Goal: Transaction & Acquisition: Purchase product/service

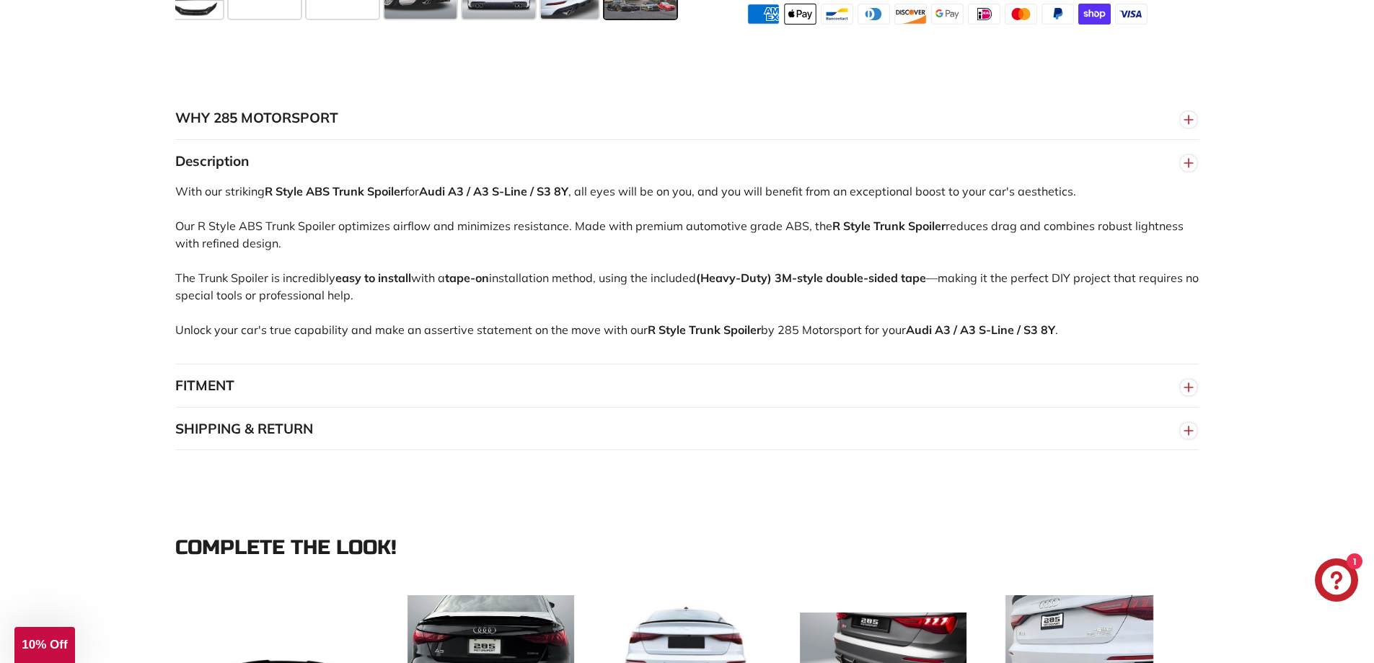
scroll to position [937, 0]
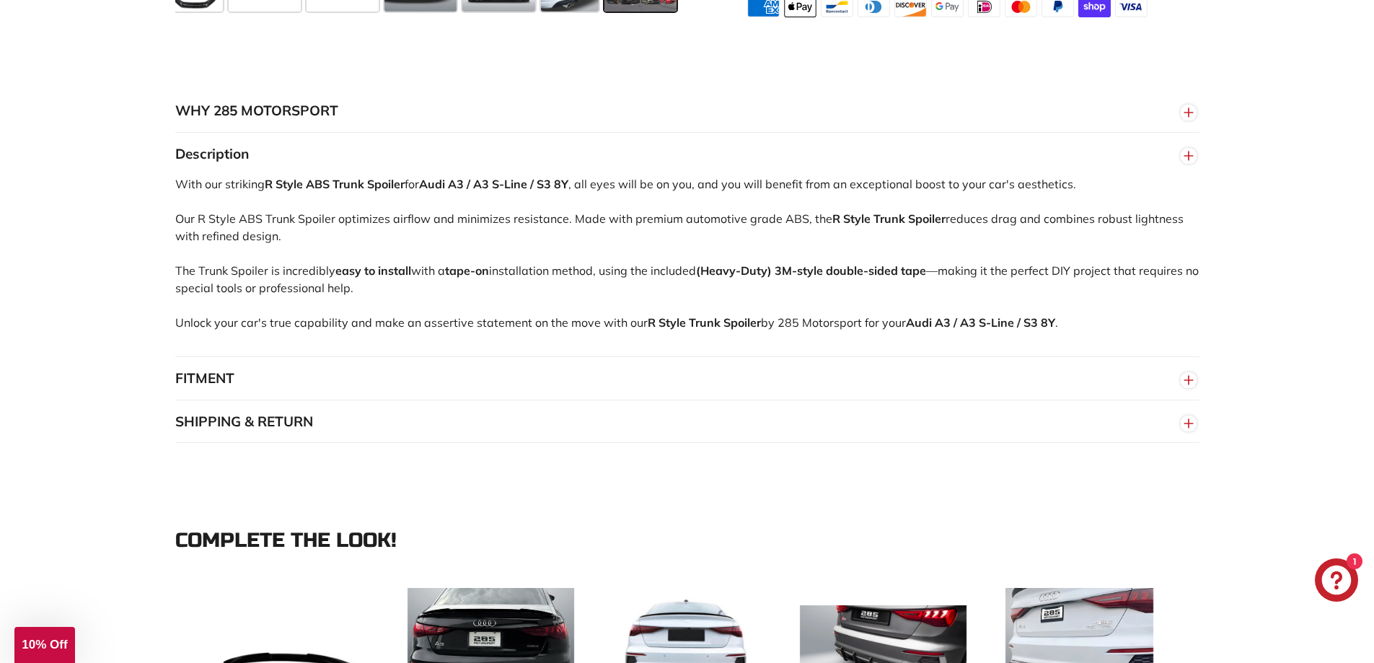
click at [327, 384] on button "FITMENT" at bounding box center [687, 378] width 1024 height 43
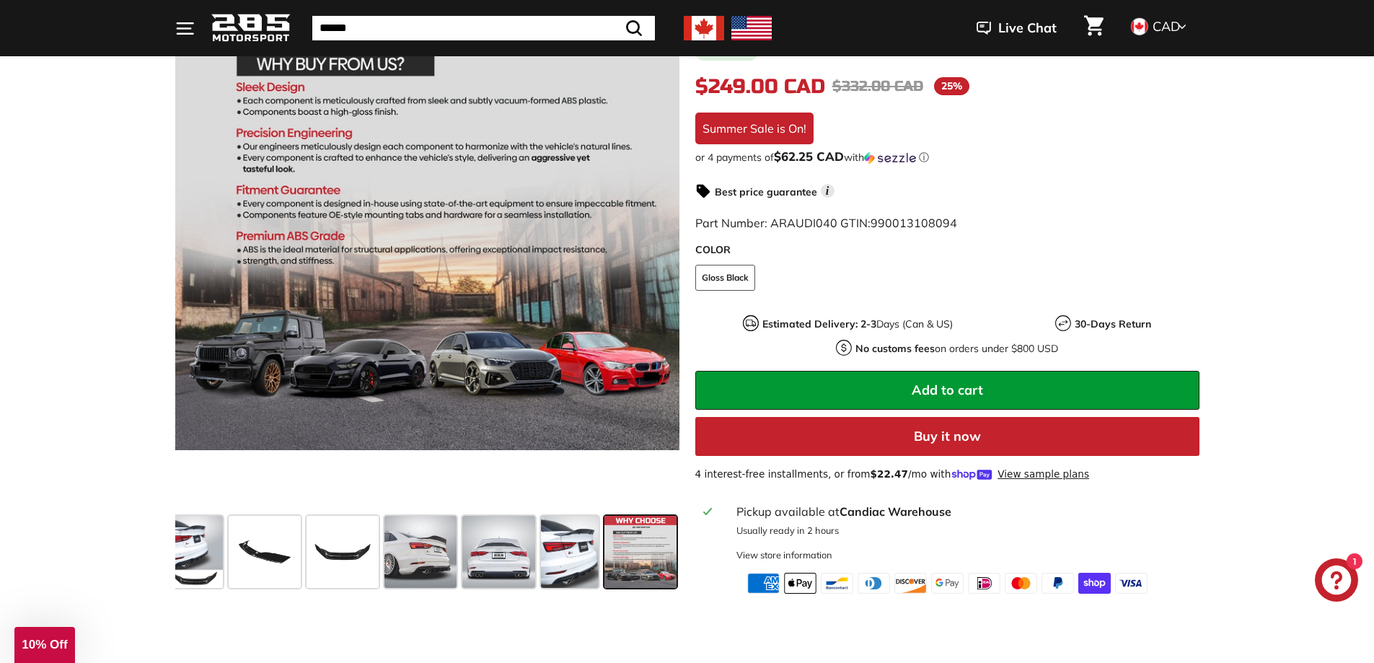
scroll to position [361, 0]
click at [433, 568] on span at bounding box center [420, 552] width 72 height 72
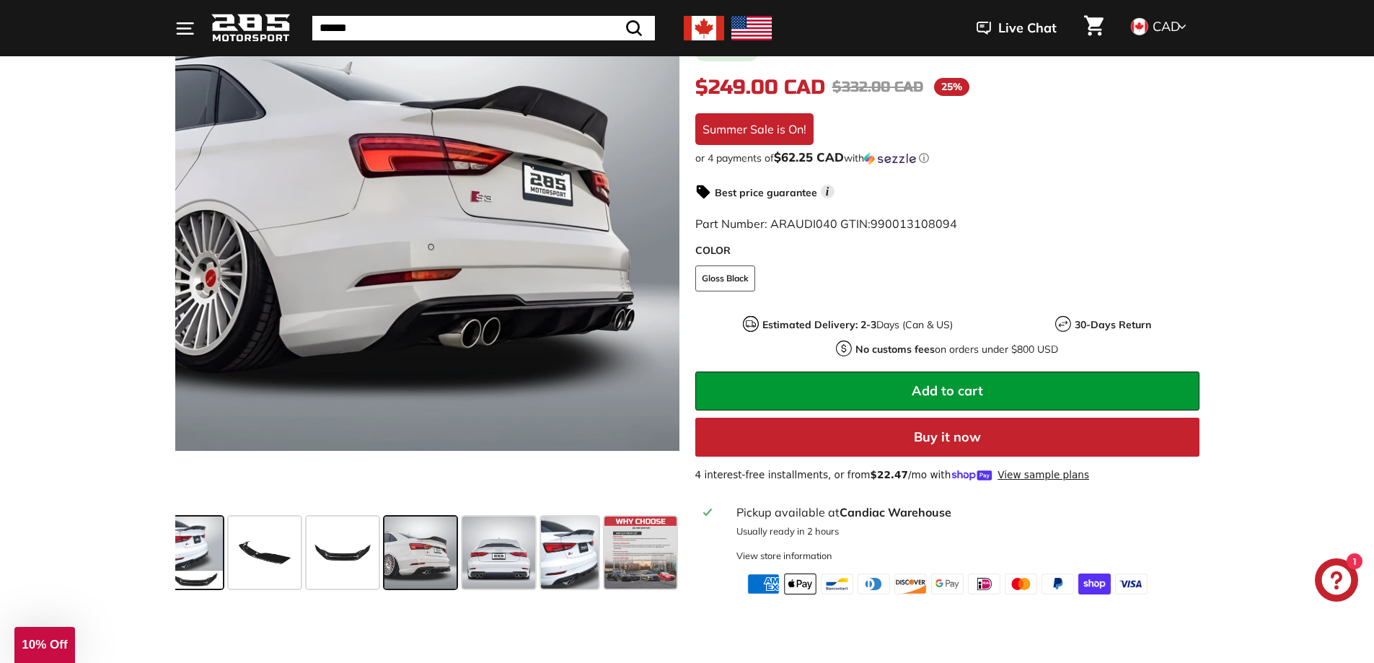
click at [182, 565] on span at bounding box center [194, 552] width 58 height 72
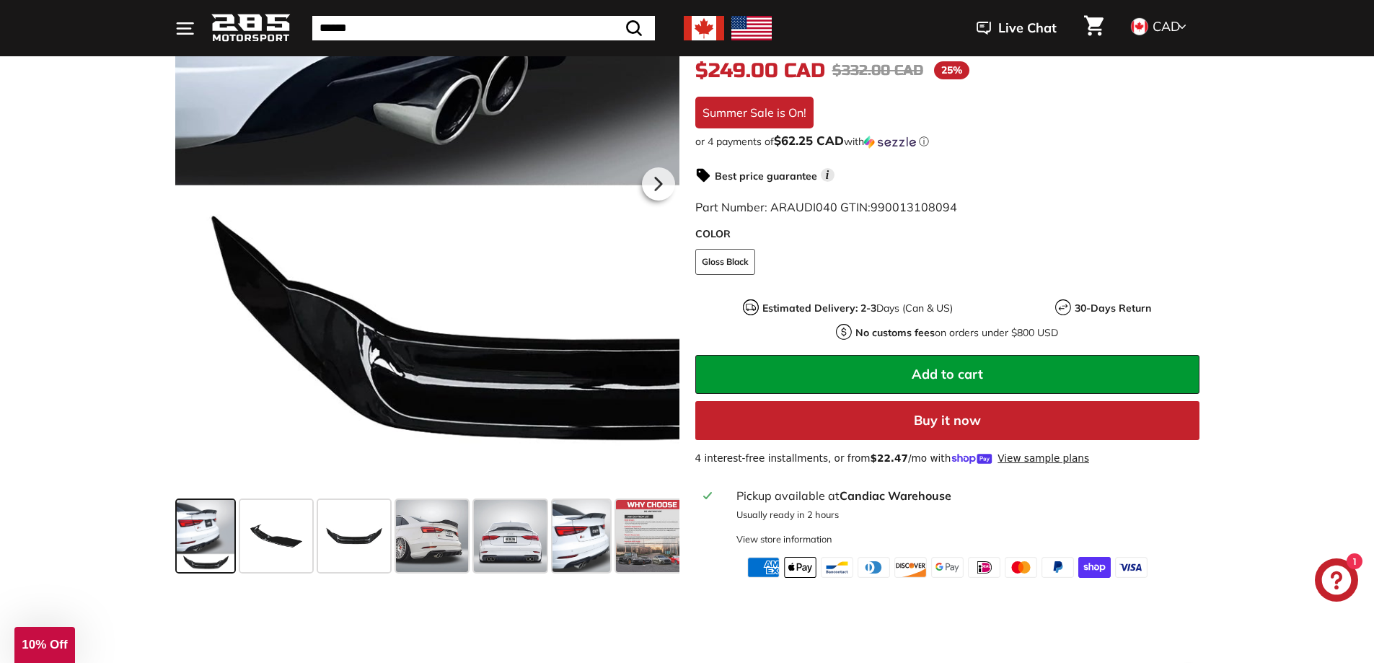
scroll to position [288, 0]
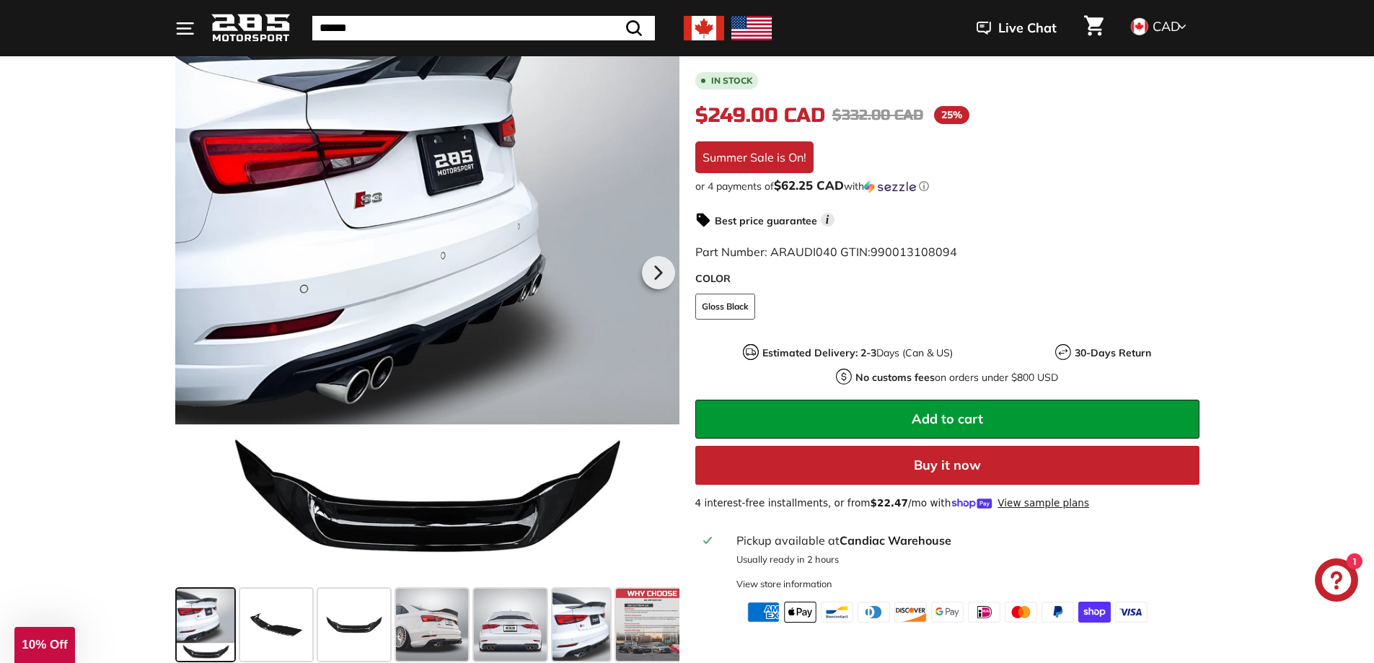
click at [216, 621] on span at bounding box center [206, 624] width 58 height 72
click at [260, 616] on span at bounding box center [276, 624] width 72 height 72
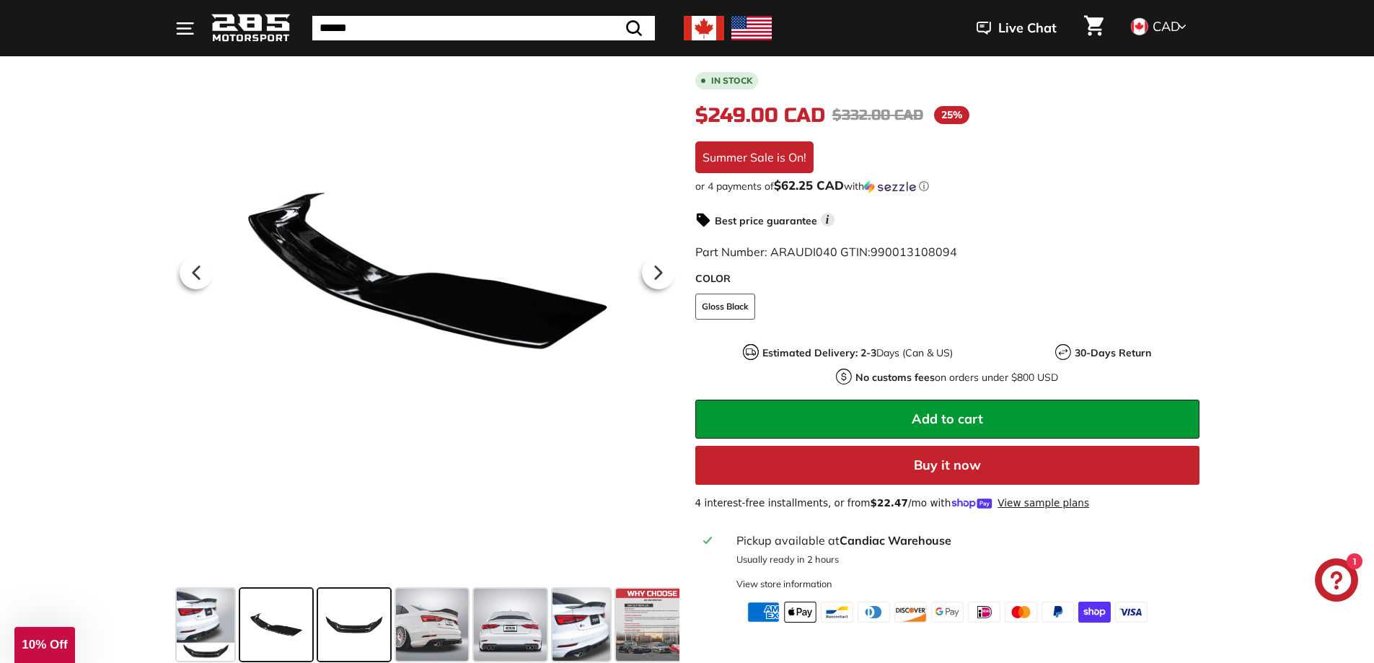
click at [319, 609] on span at bounding box center [354, 624] width 72 height 72
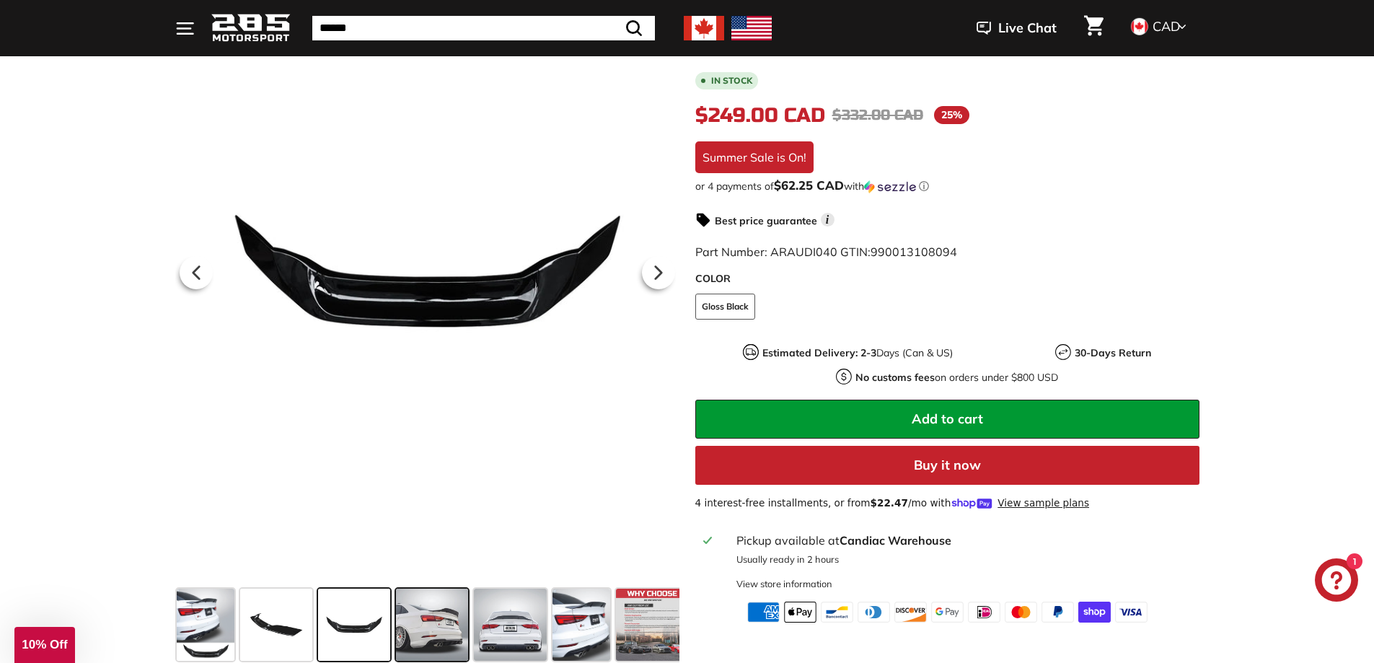
click at [423, 636] on span at bounding box center [432, 624] width 72 height 72
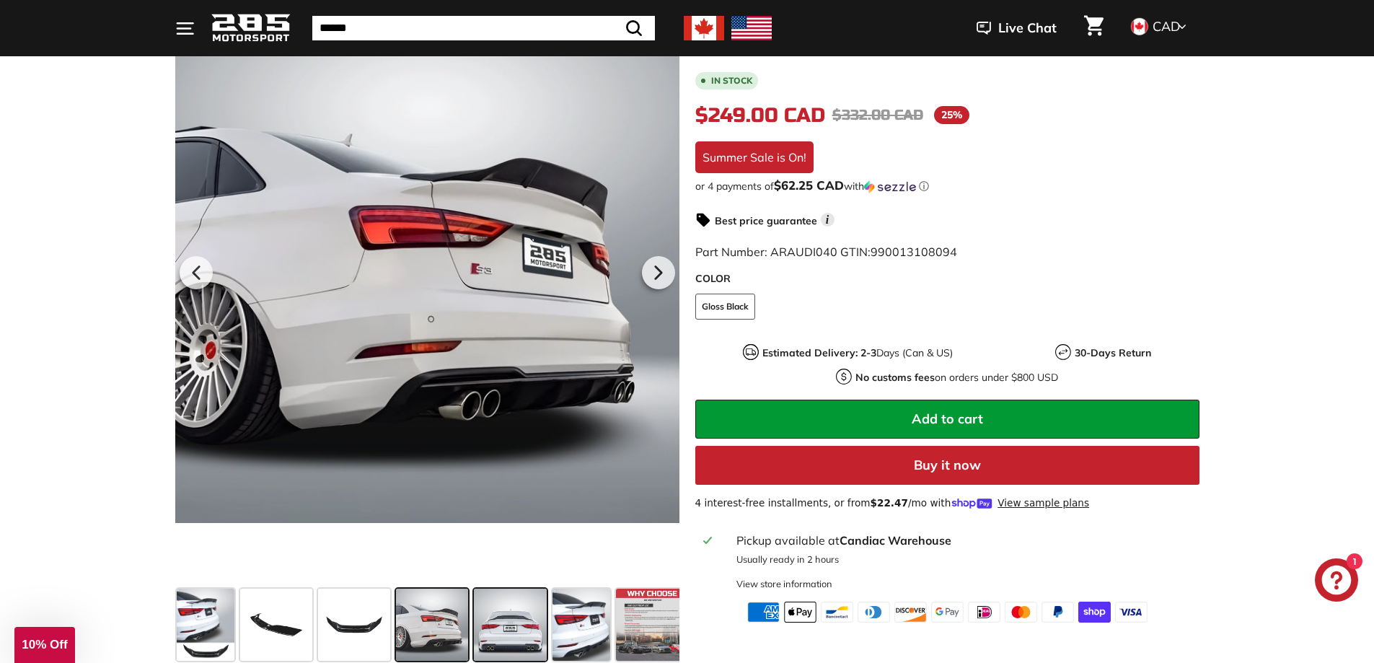
click at [489, 635] on span at bounding box center [510, 624] width 73 height 72
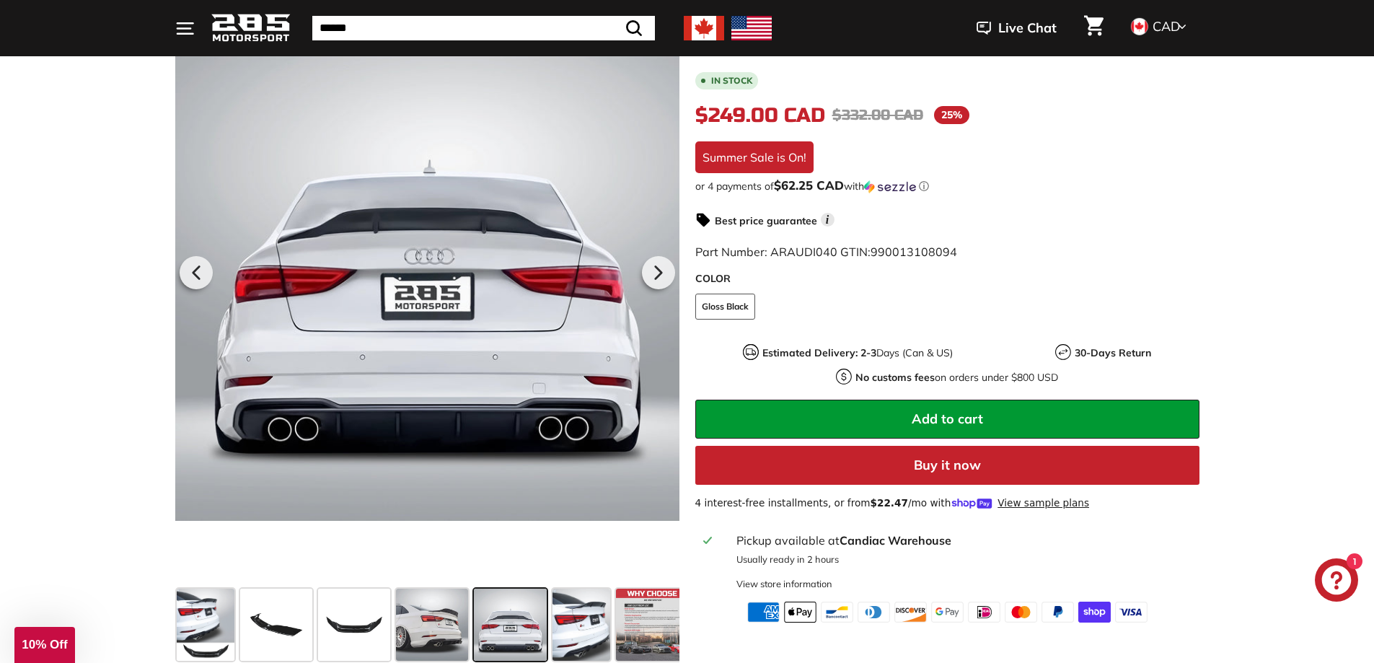
click at [544, 637] on span at bounding box center [510, 624] width 73 height 72
click at [565, 631] on span at bounding box center [581, 624] width 58 height 72
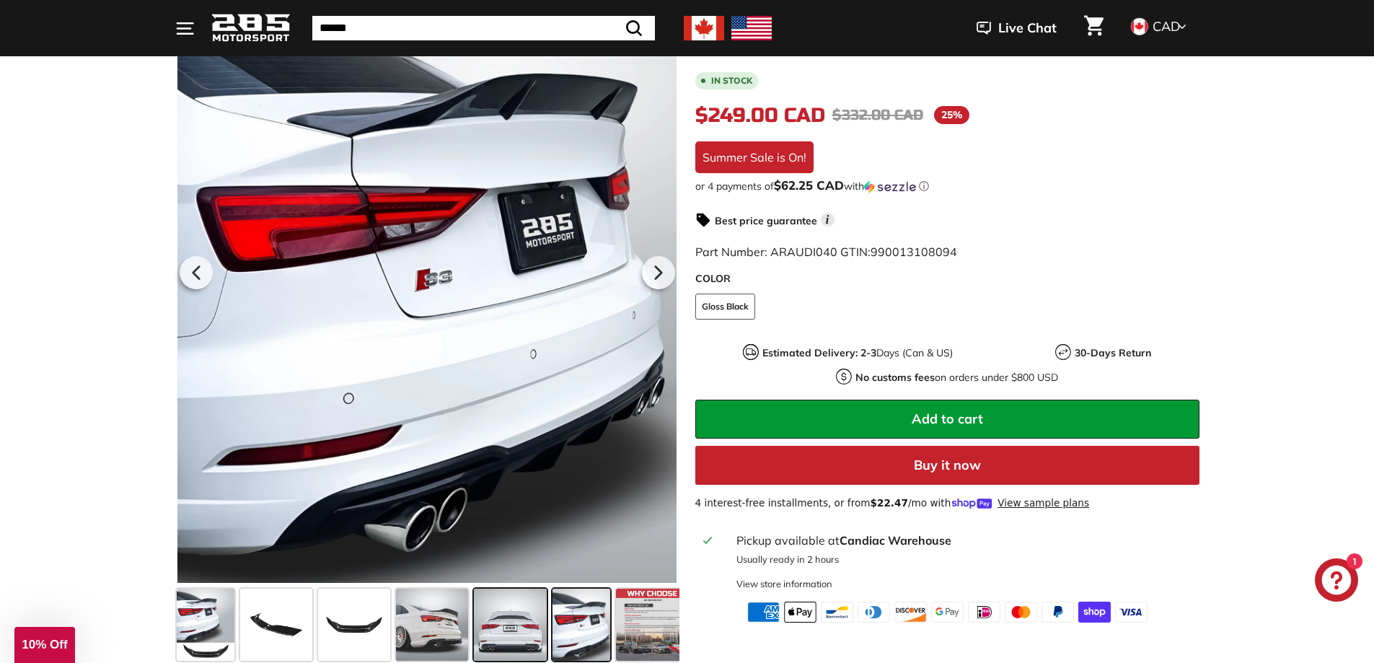
click at [515, 635] on span at bounding box center [510, 624] width 73 height 72
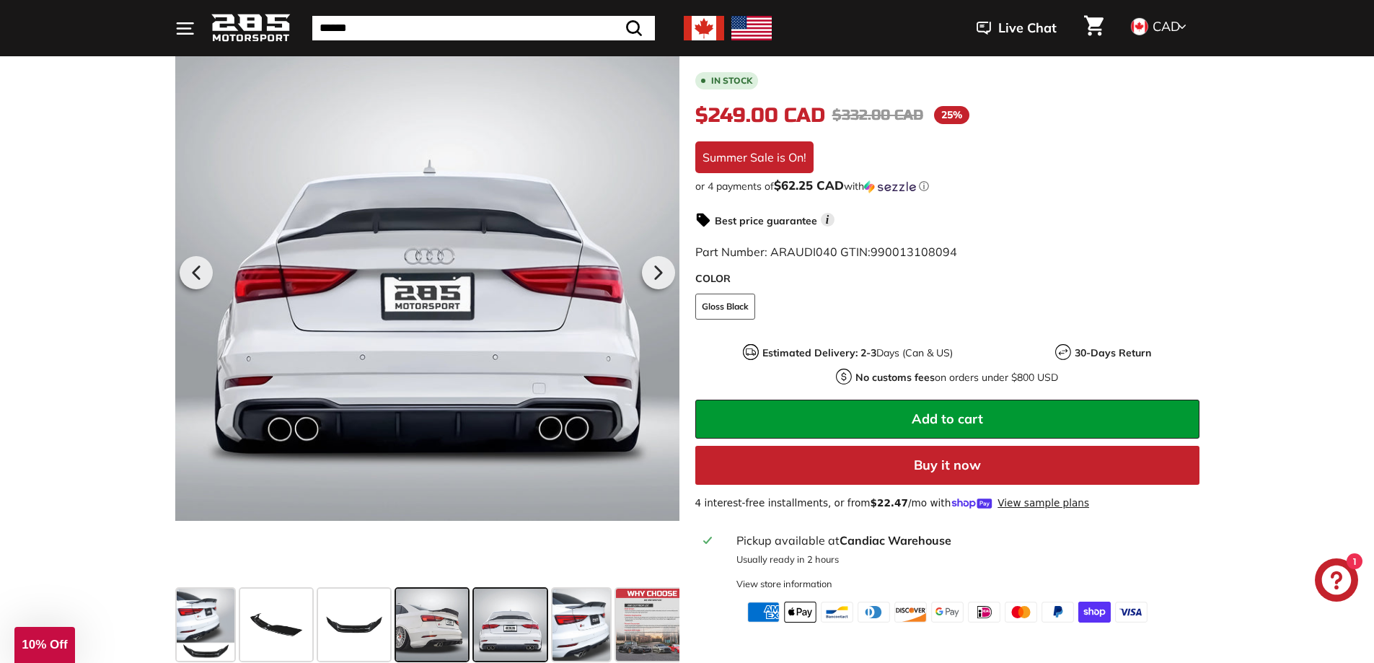
click at [439, 635] on span at bounding box center [432, 624] width 72 height 72
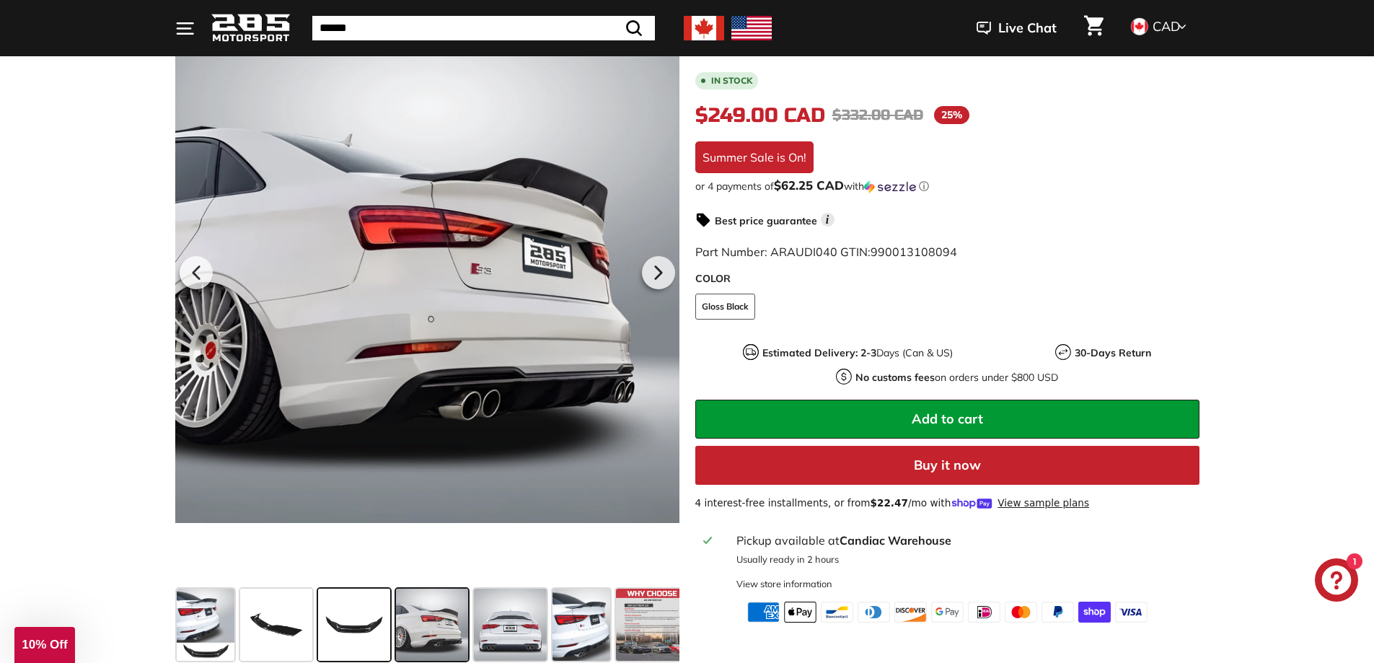
click at [353, 637] on span at bounding box center [354, 624] width 72 height 72
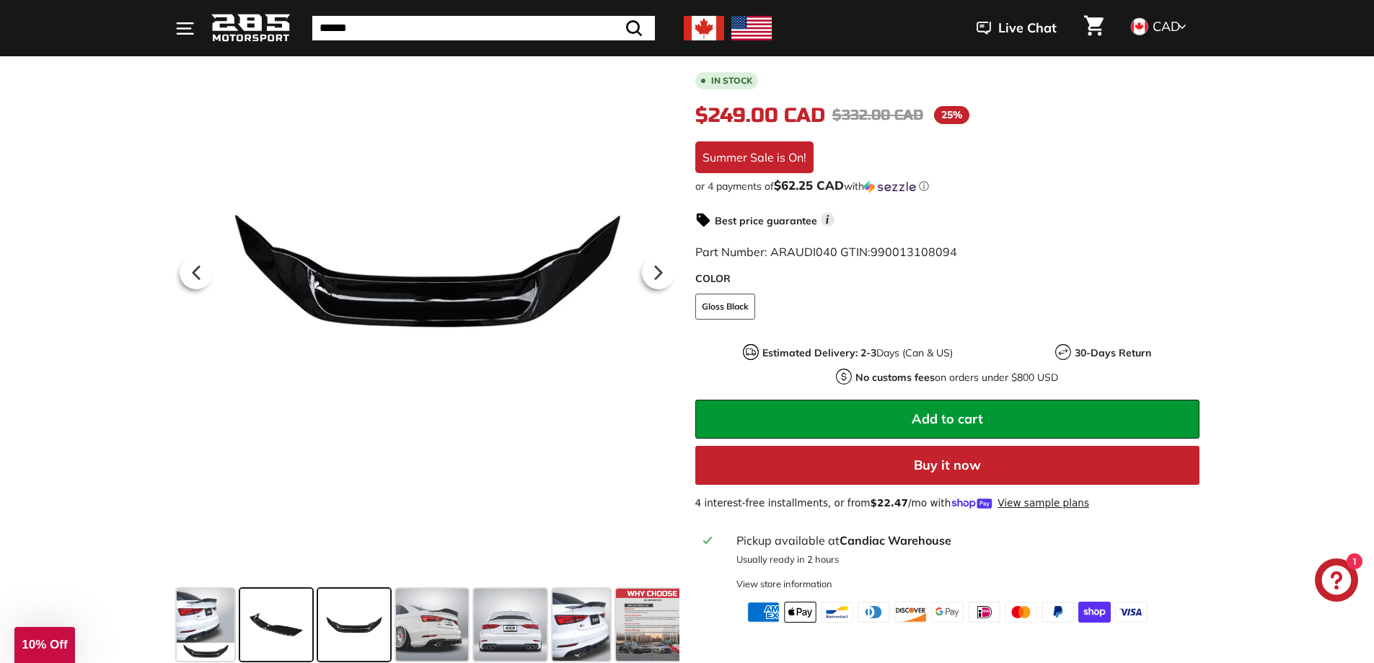
click at [275, 645] on span at bounding box center [276, 624] width 72 height 72
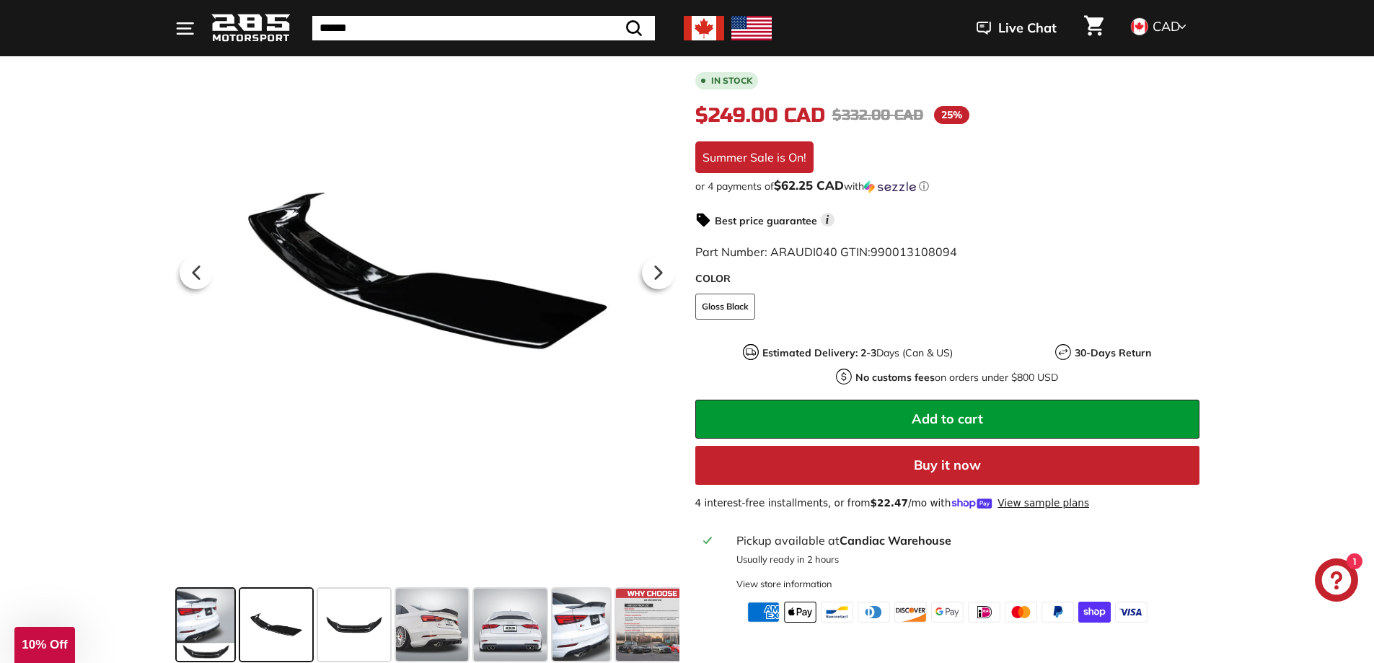
click at [188, 635] on span at bounding box center [206, 624] width 58 height 72
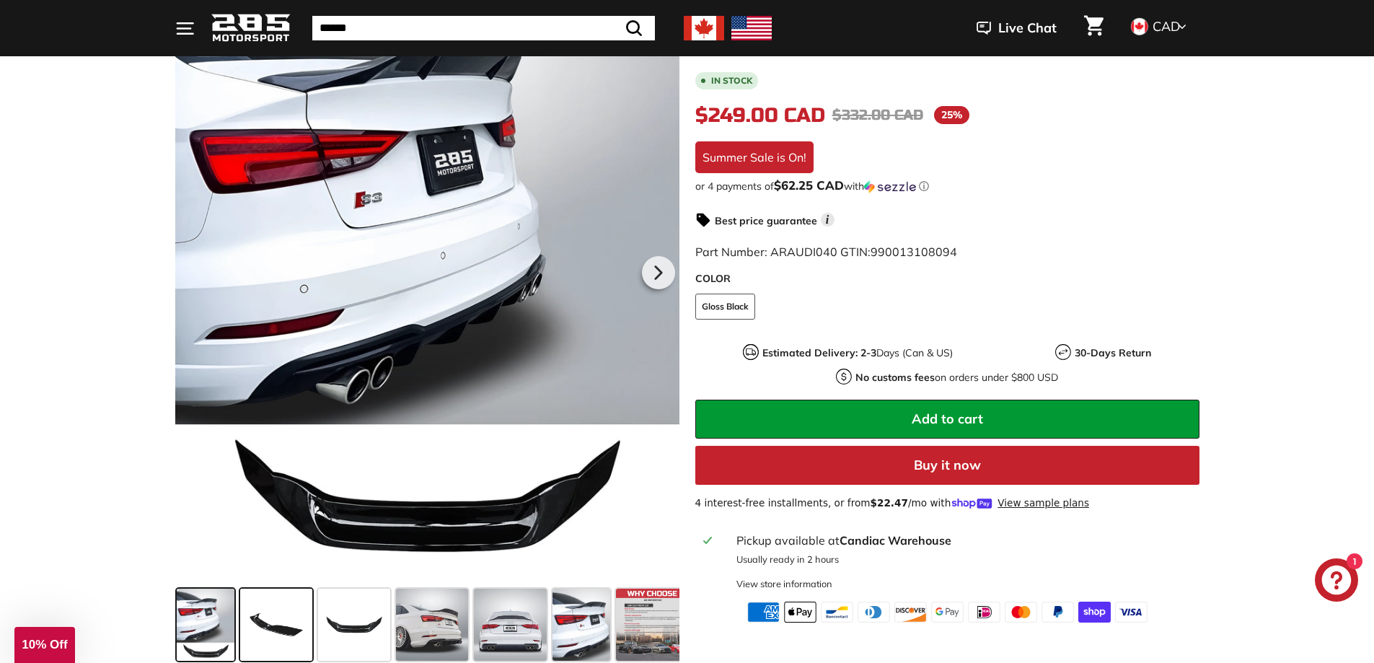
click at [302, 629] on span at bounding box center [276, 624] width 72 height 72
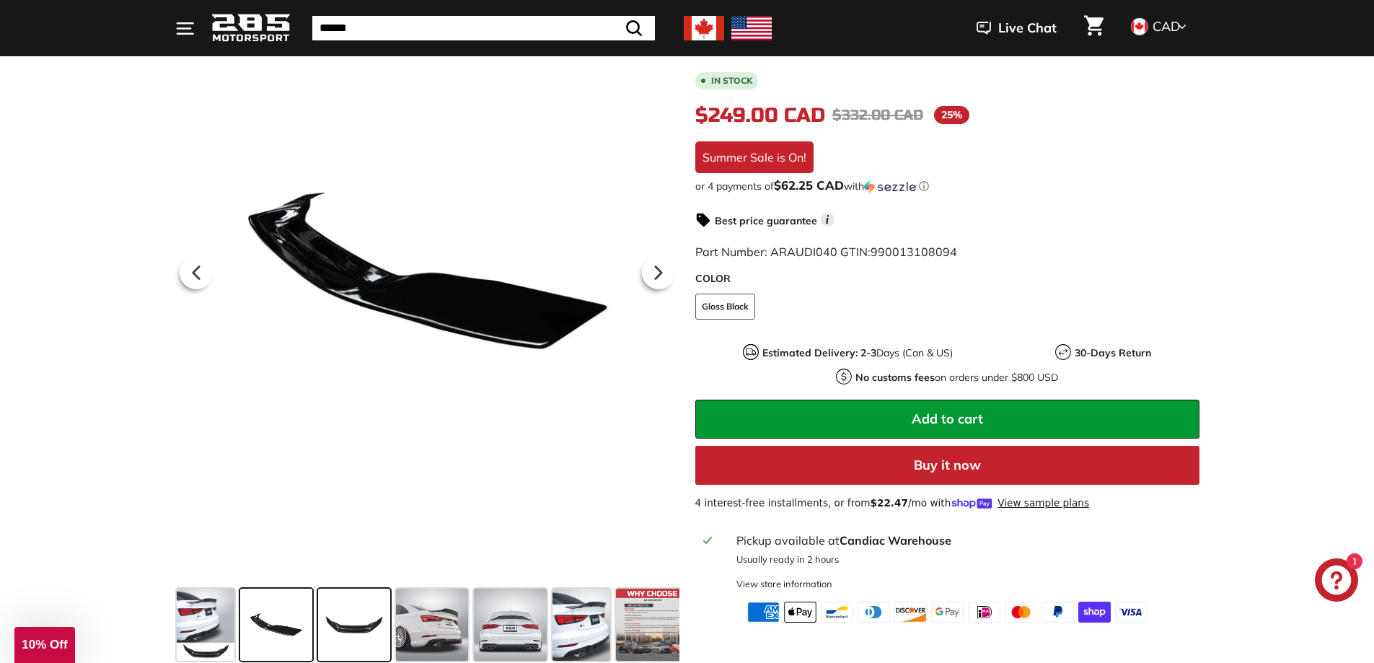
click at [328, 630] on span at bounding box center [354, 624] width 72 height 72
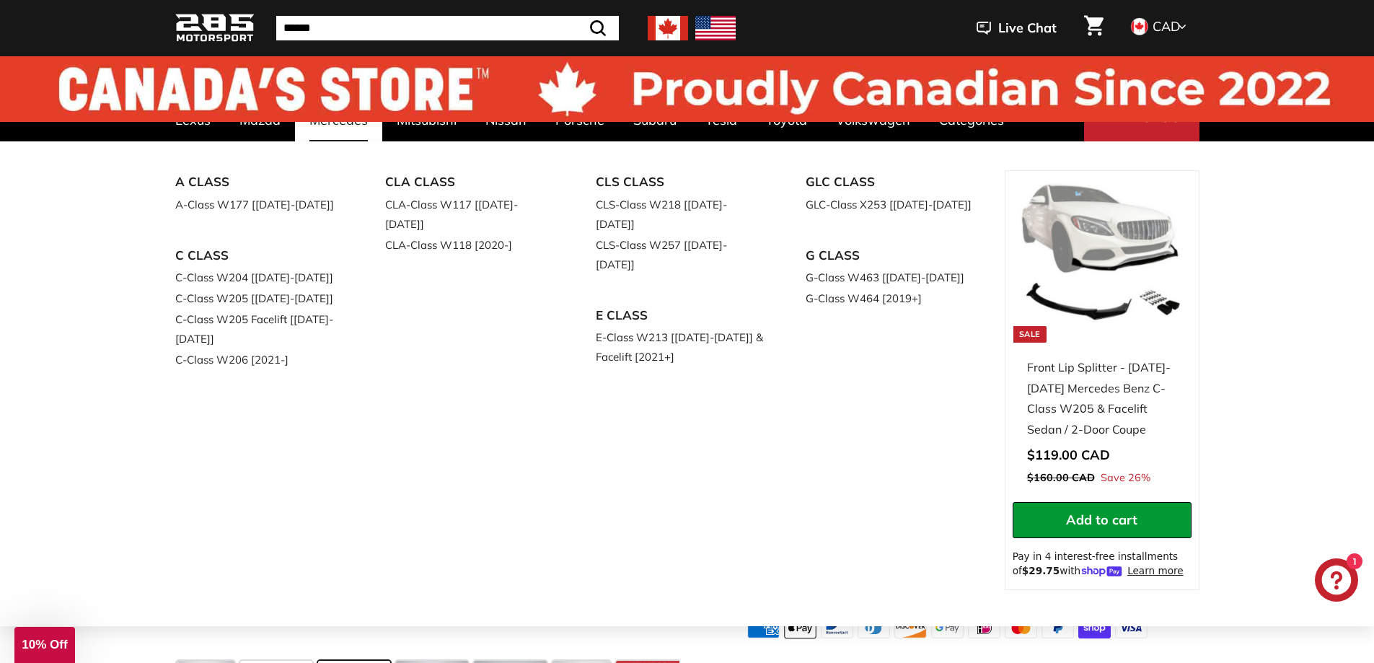
scroll to position [0, 0]
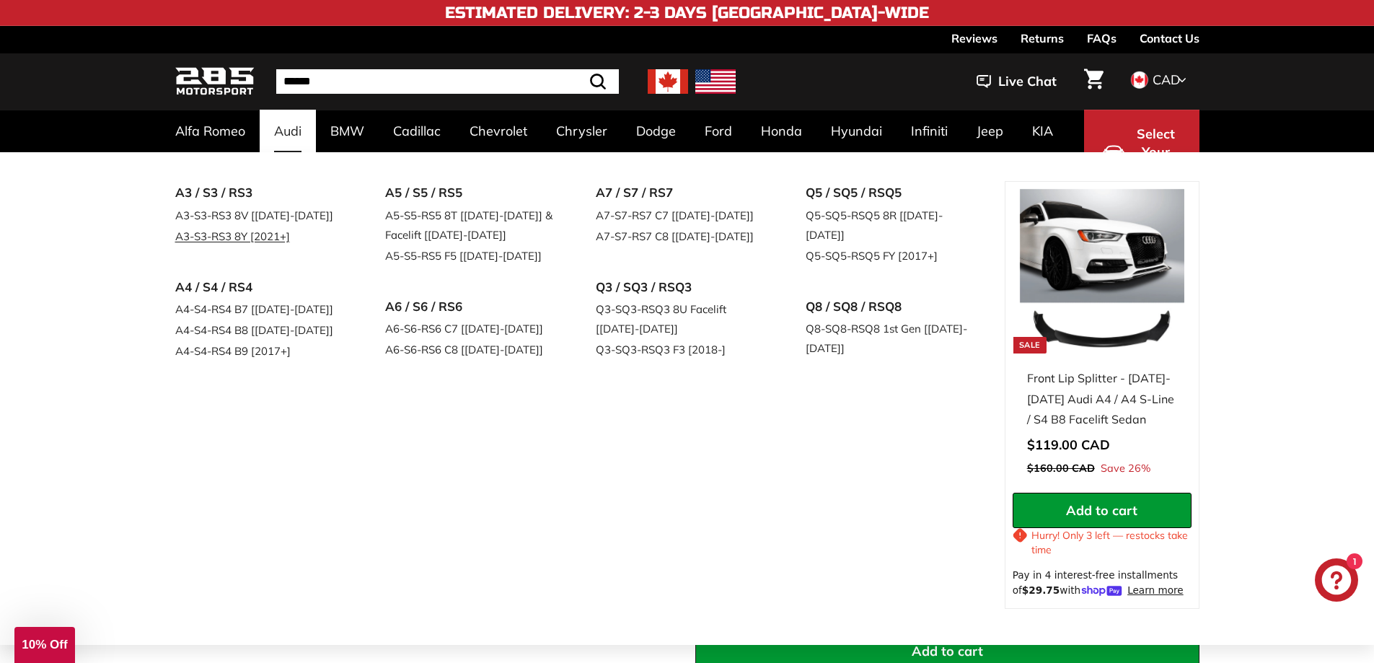
click at [231, 238] on link "A3-S3-RS3 8Y [2021+]" at bounding box center [260, 236] width 170 height 21
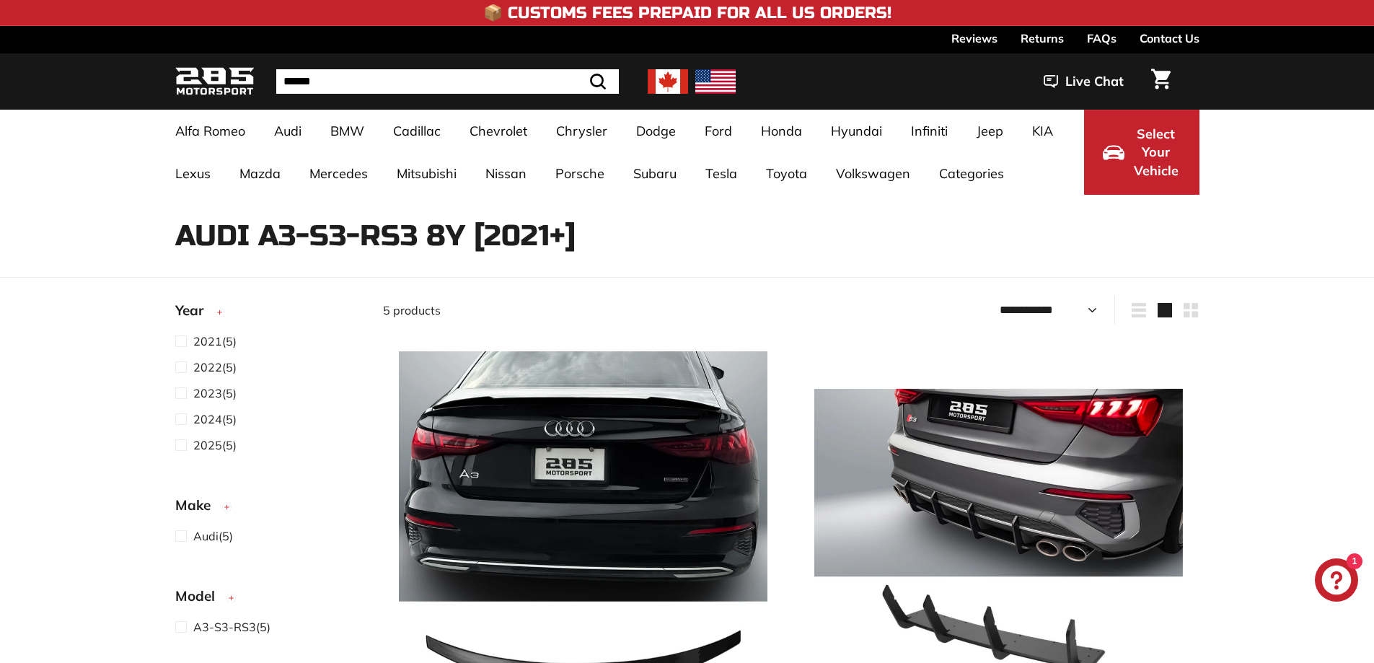
select select "**********"
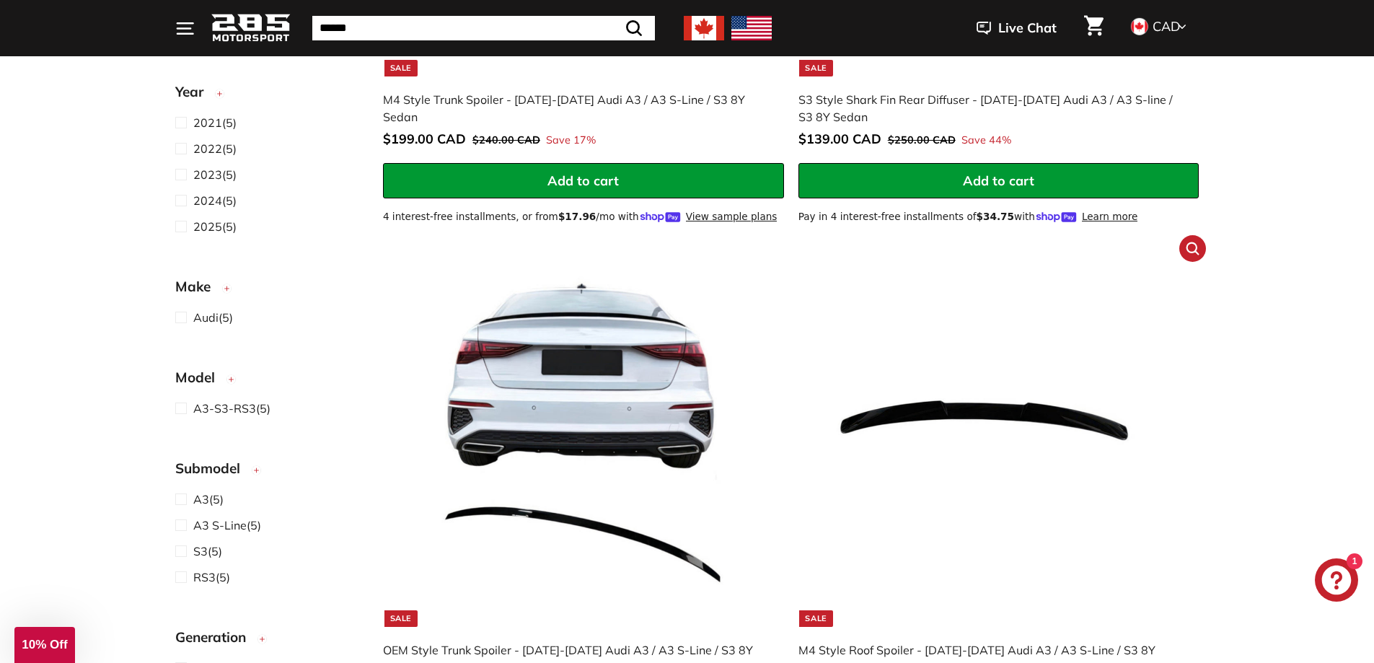
scroll to position [649, 0]
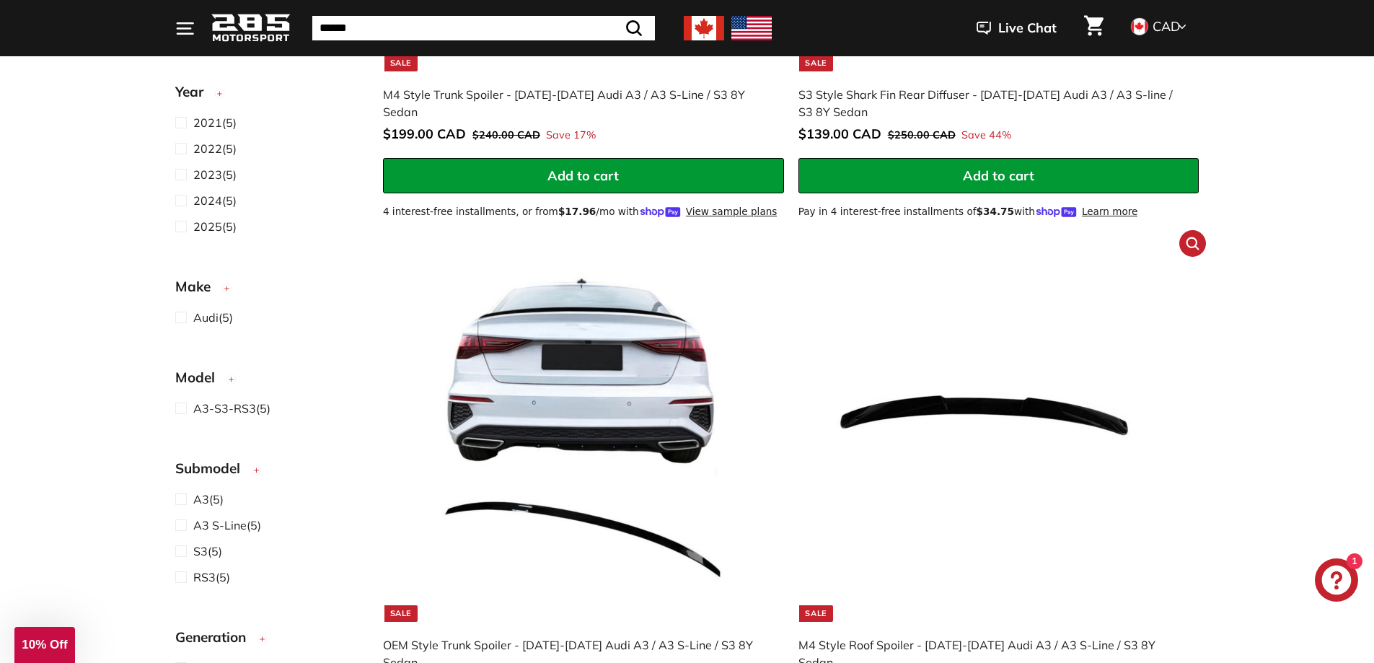
click at [962, 440] on img at bounding box center [998, 437] width 368 height 368
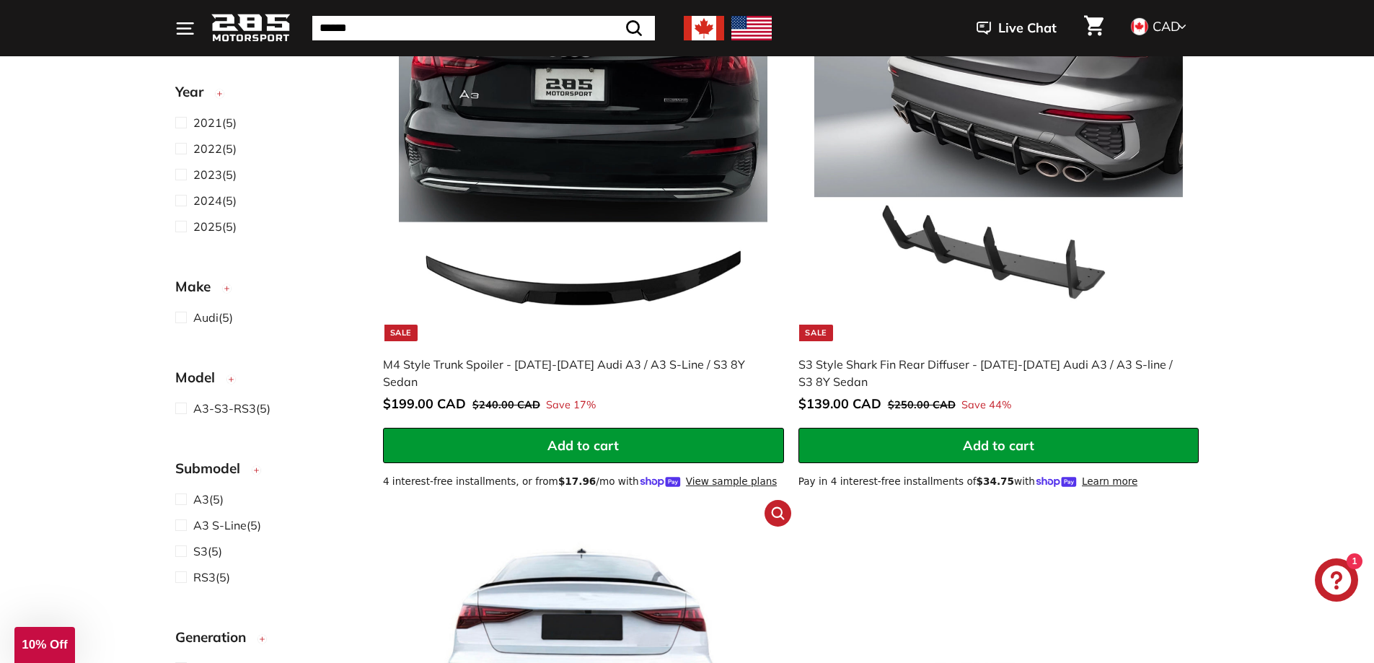
scroll to position [361, 0]
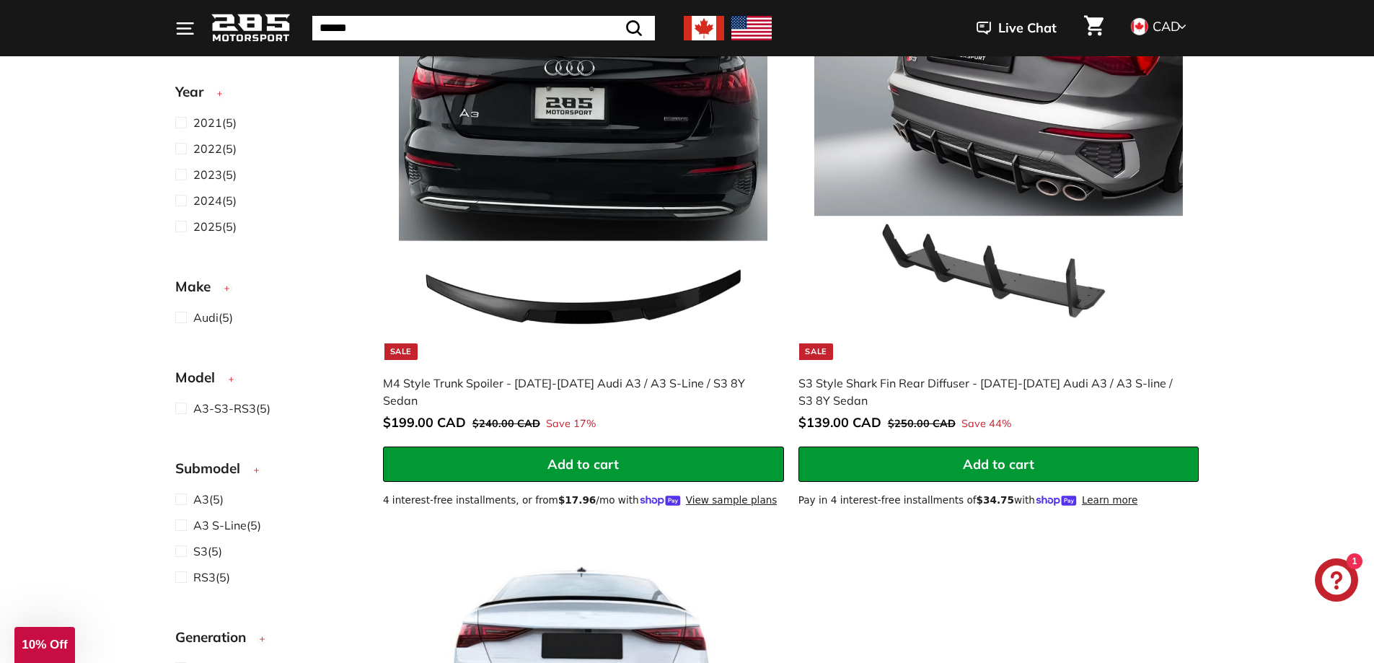
click at [539, 169] on img at bounding box center [583, 175] width 368 height 368
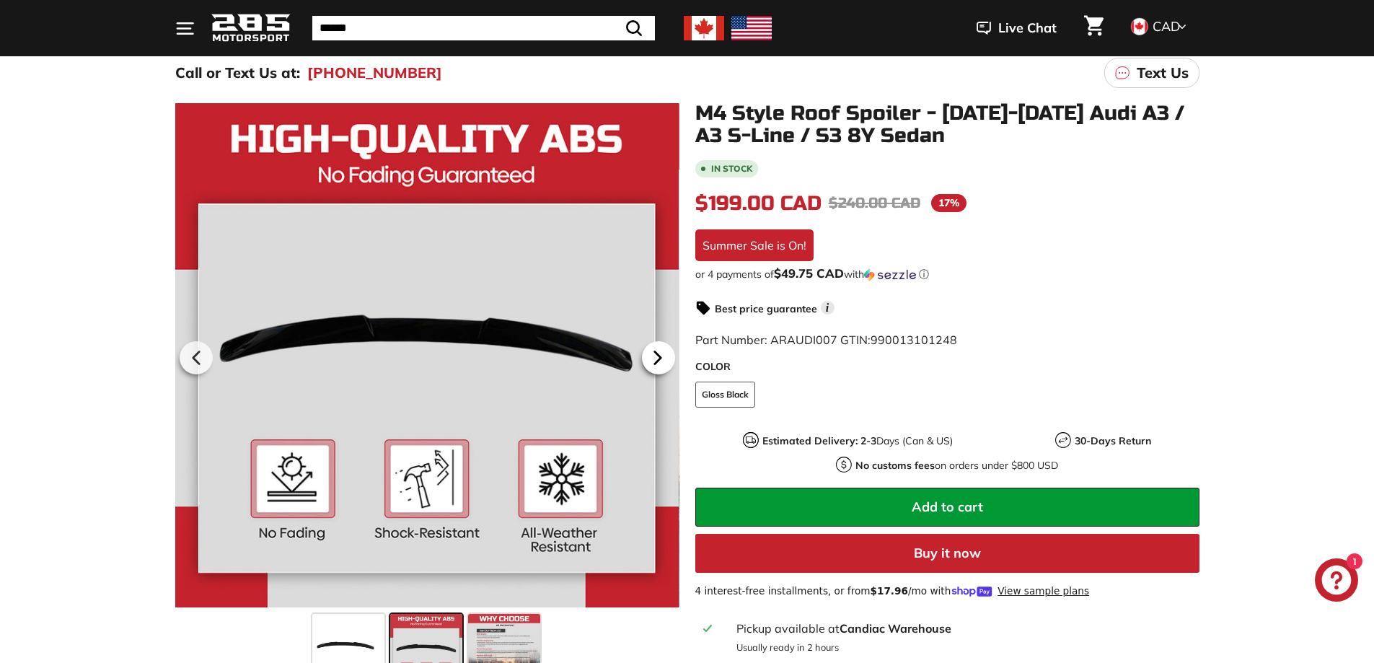
click at [660, 365] on icon at bounding box center [657, 357] width 33 height 33
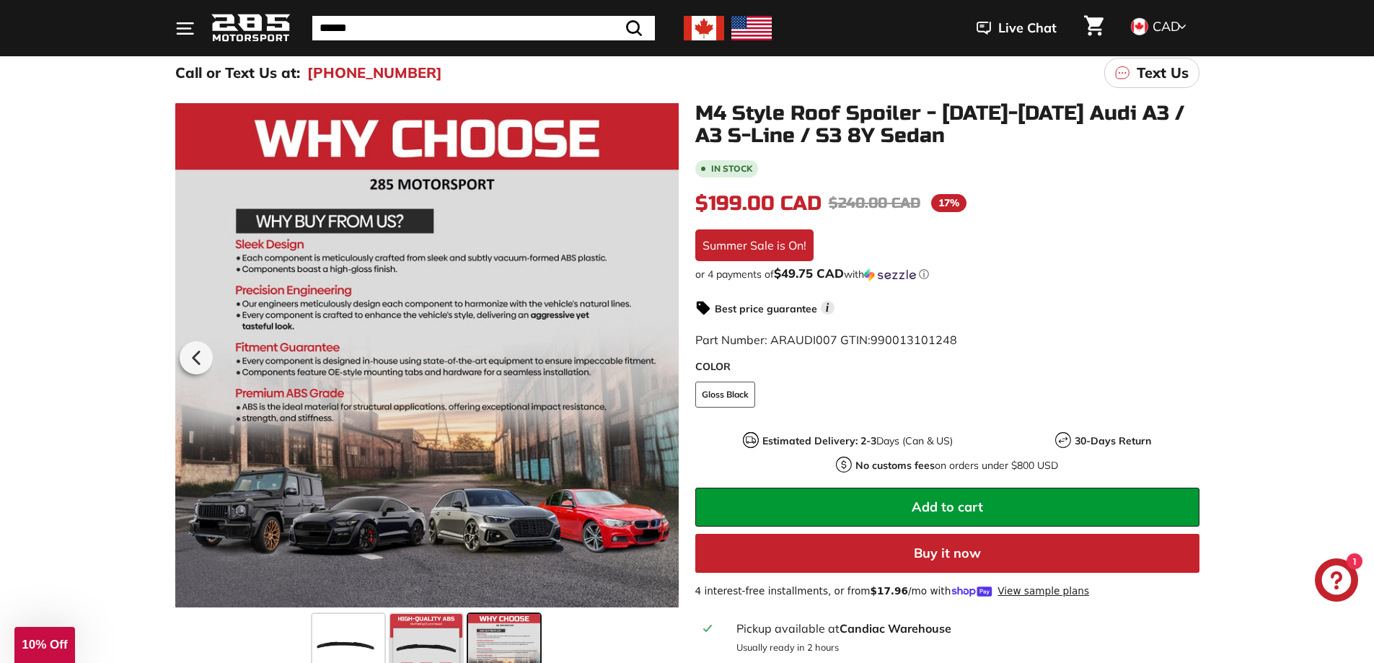
click at [660, 365] on div at bounding box center [427, 354] width 504 height 505
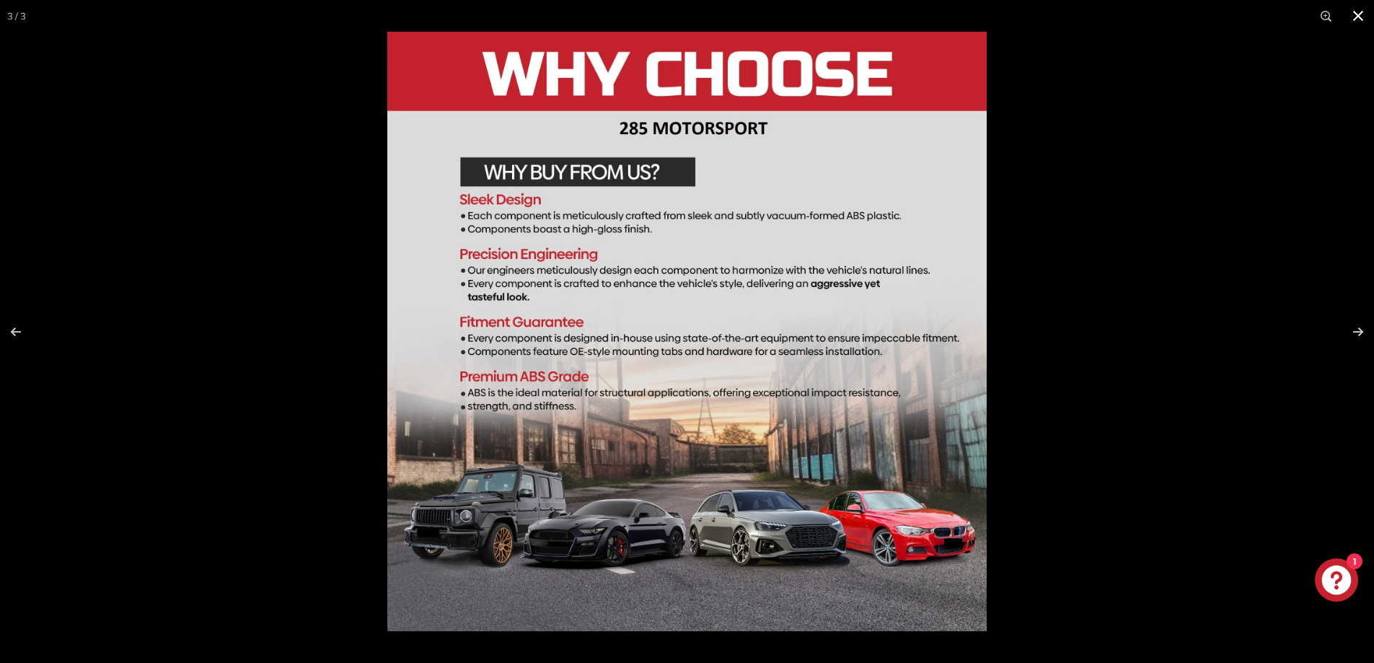
click at [1361, 10] on button at bounding box center [1358, 16] width 32 height 32
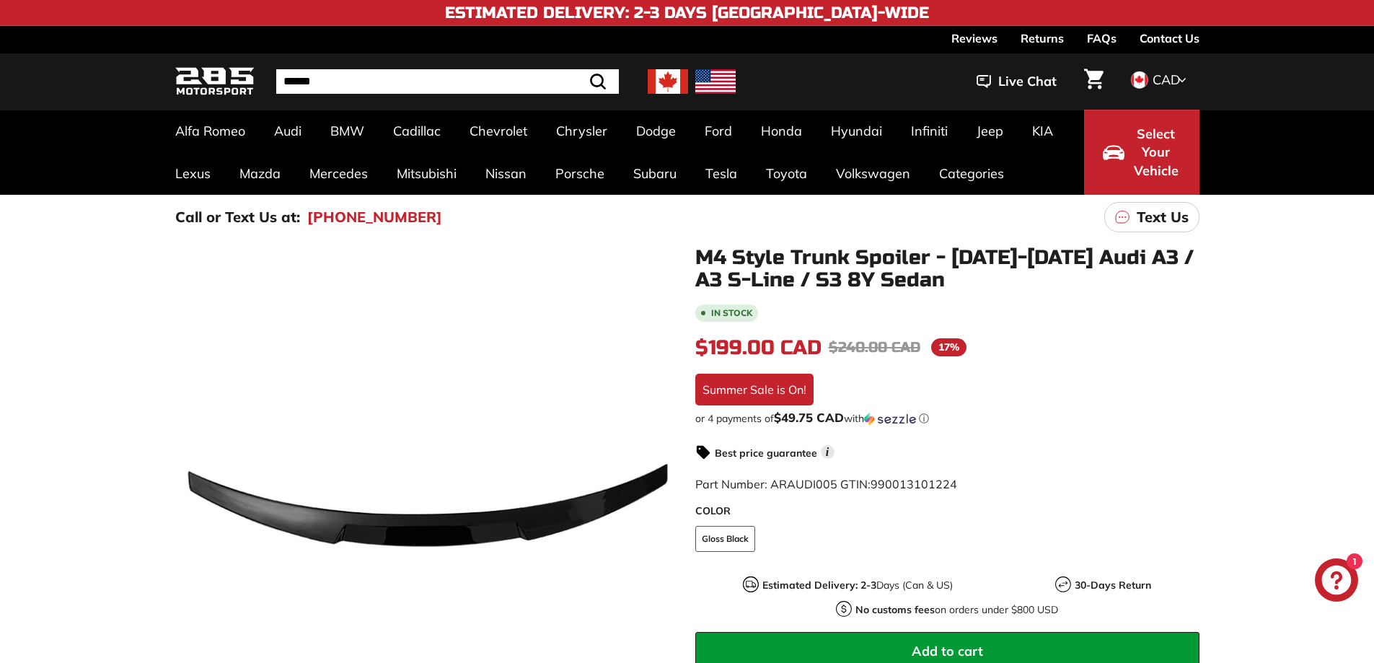
click at [669, 499] on icon at bounding box center [658, 501] width 33 height 33
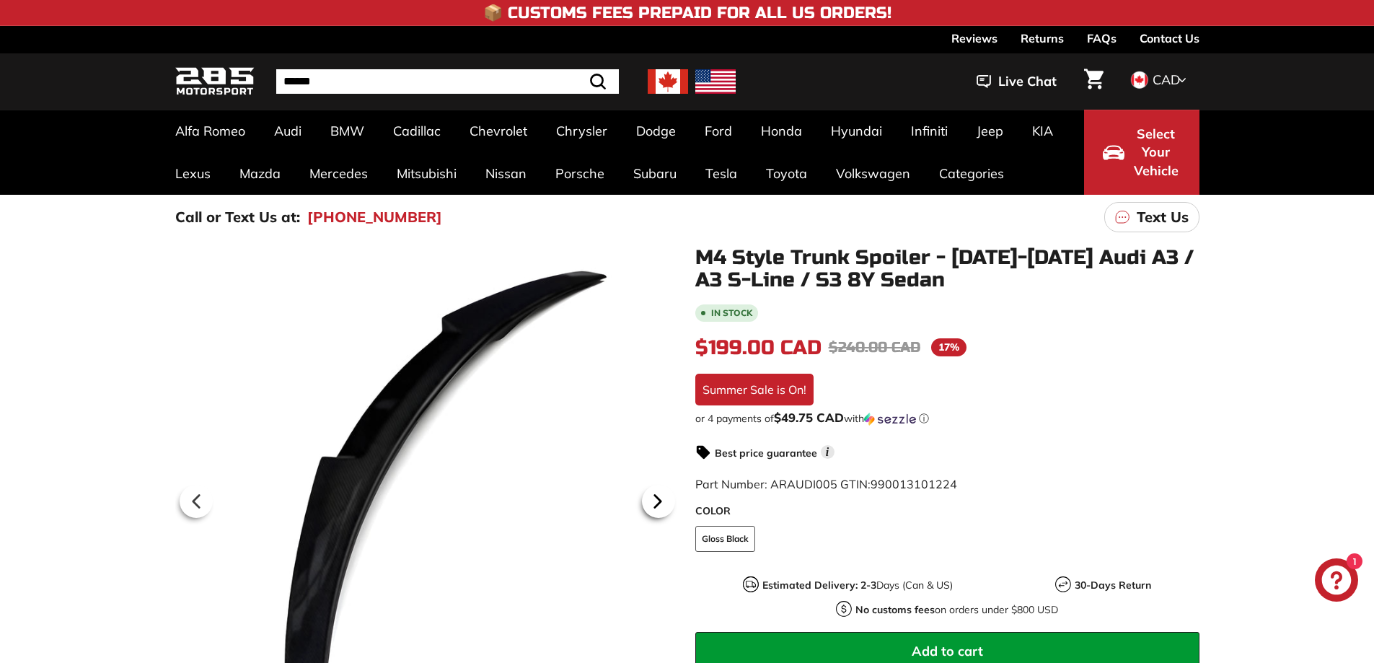
click at [669, 500] on icon at bounding box center [657, 501] width 33 height 33
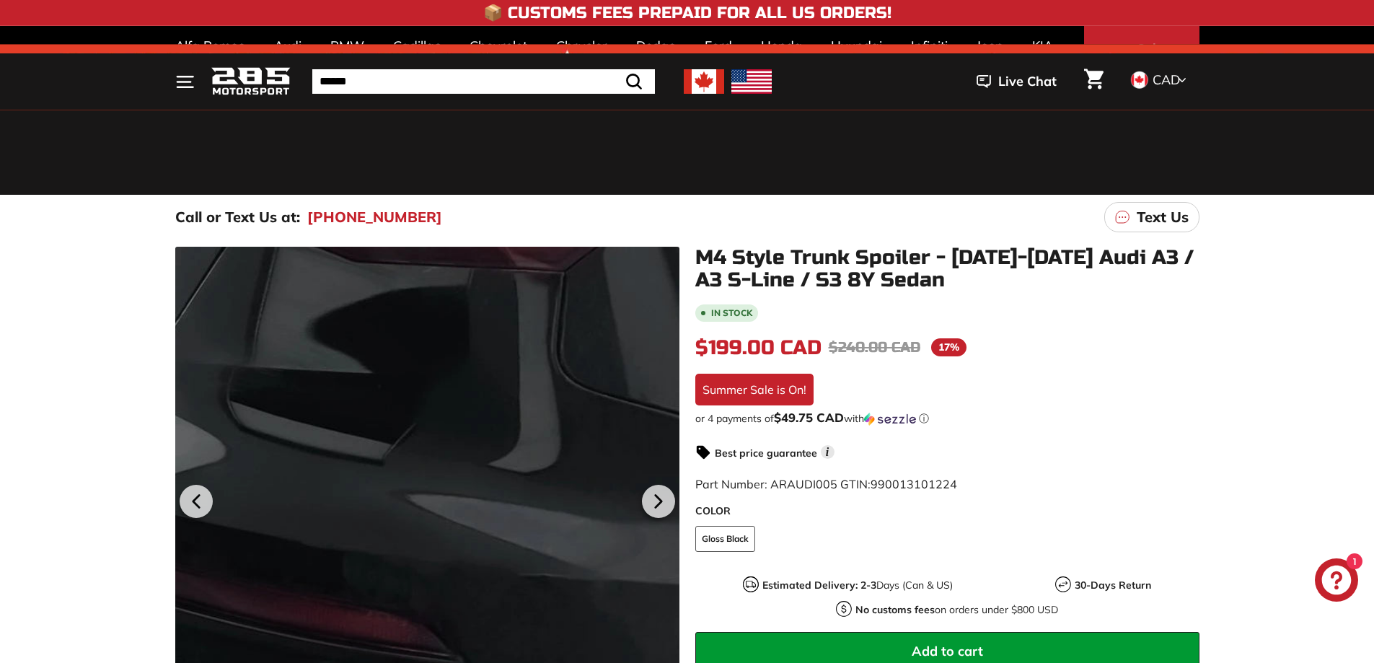
scroll to position [216, 0]
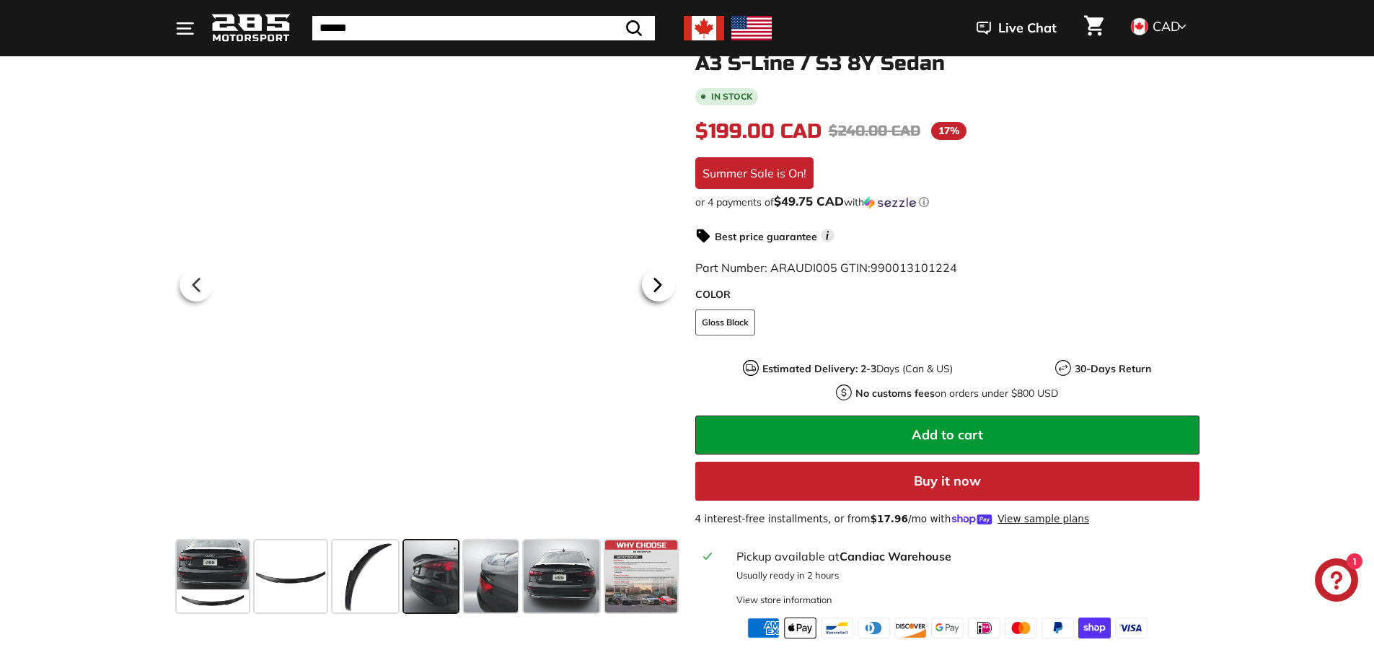
click at [671, 291] on icon at bounding box center [657, 284] width 33 height 33
click at [193, 290] on icon at bounding box center [196, 284] width 33 height 33
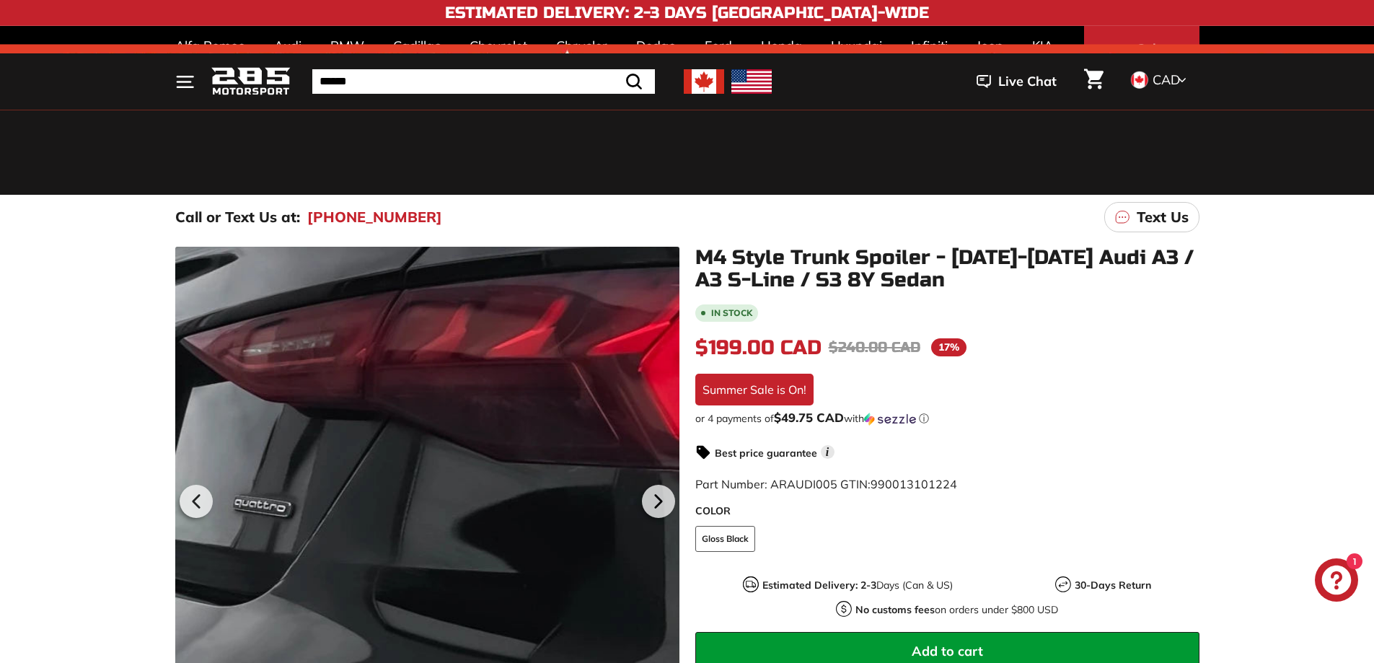
scroll to position [144, 0]
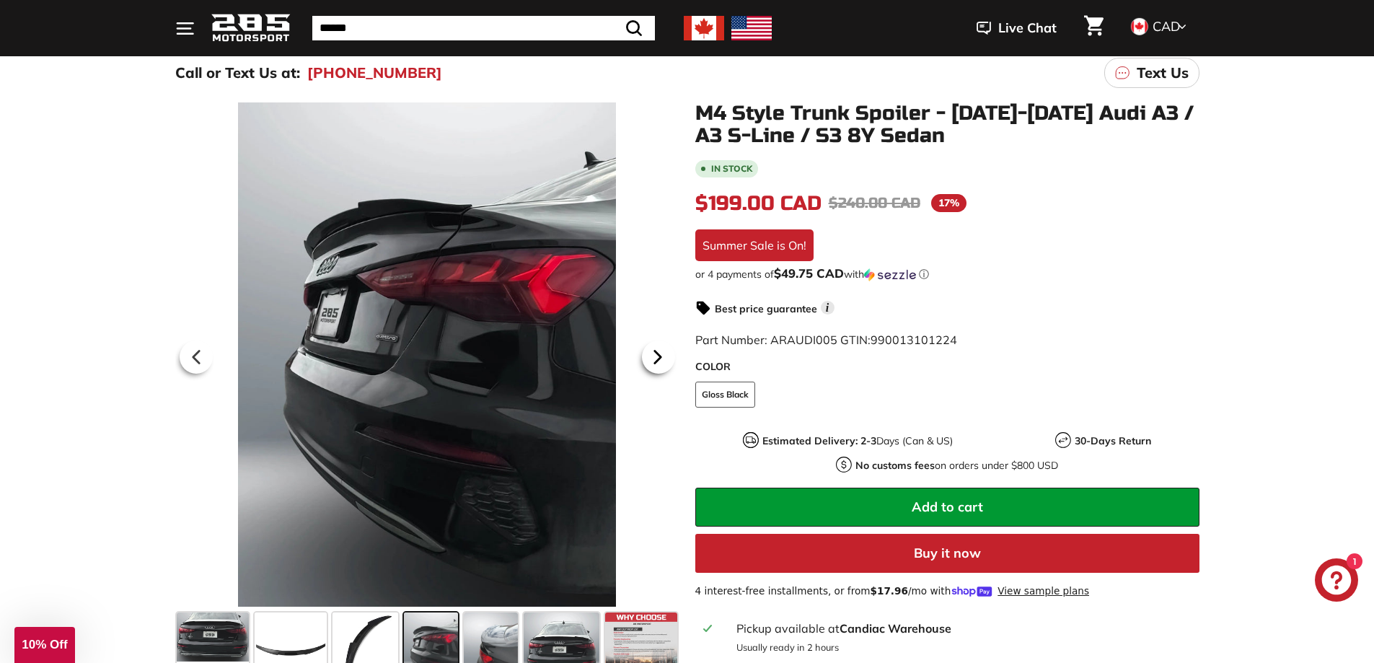
click at [659, 357] on icon at bounding box center [657, 356] width 6 height 12
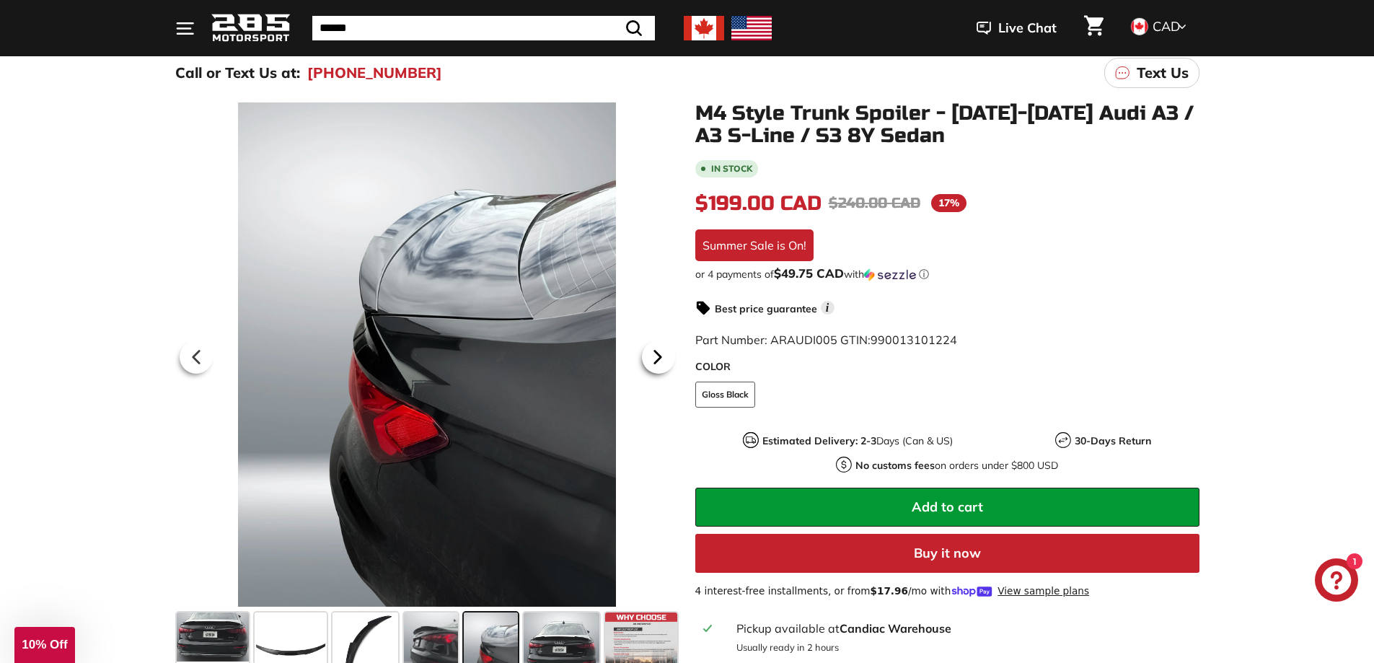
click at [672, 355] on icon at bounding box center [657, 356] width 33 height 33
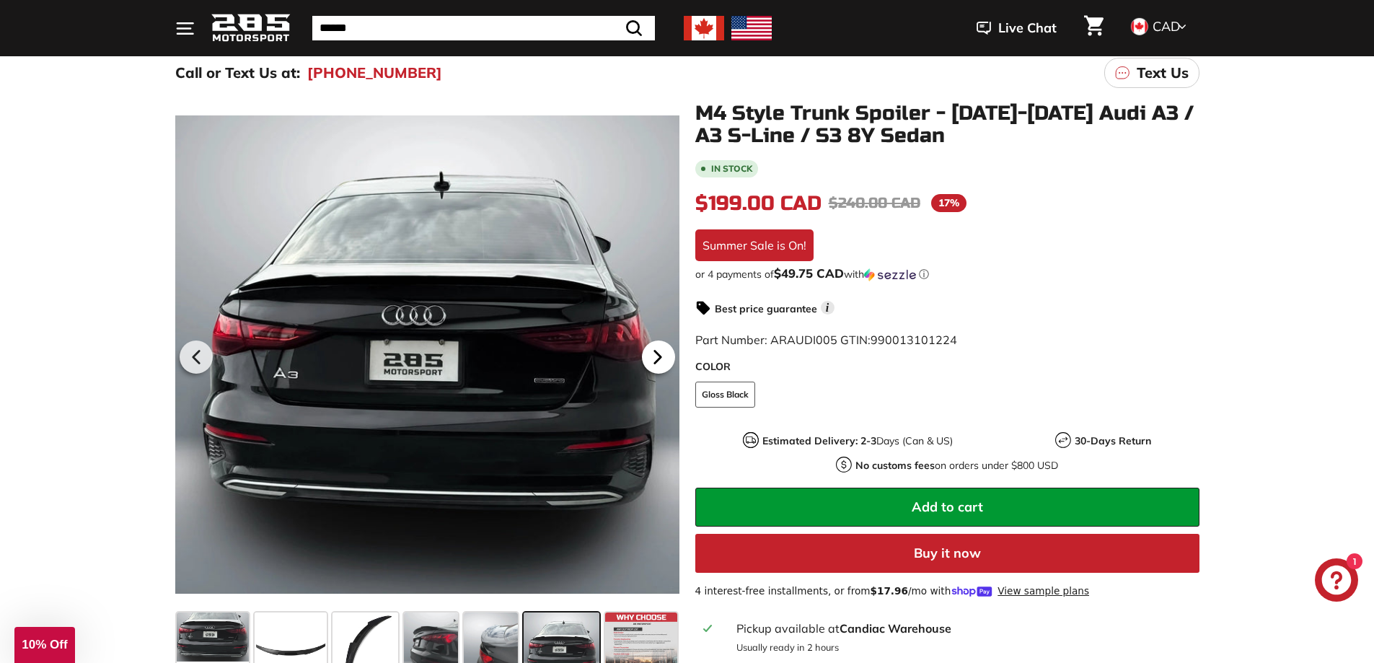
click at [670, 353] on icon at bounding box center [657, 356] width 33 height 33
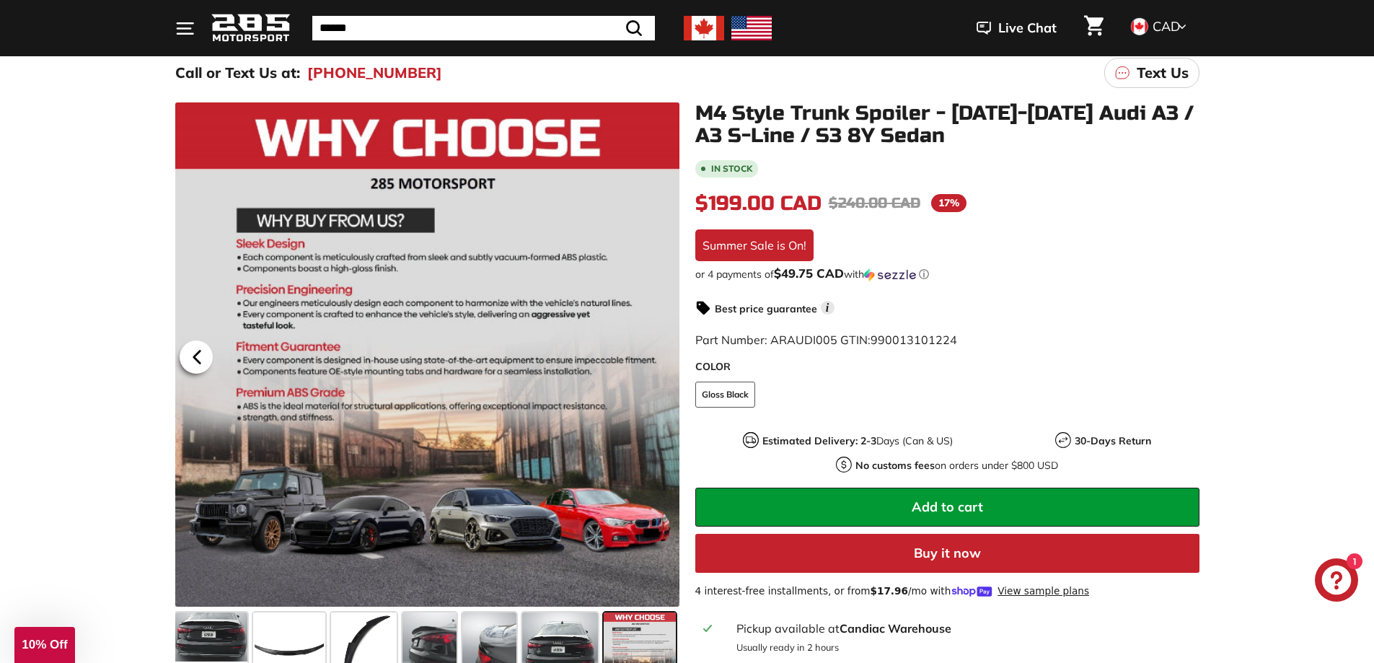
click at [207, 352] on icon at bounding box center [196, 356] width 33 height 33
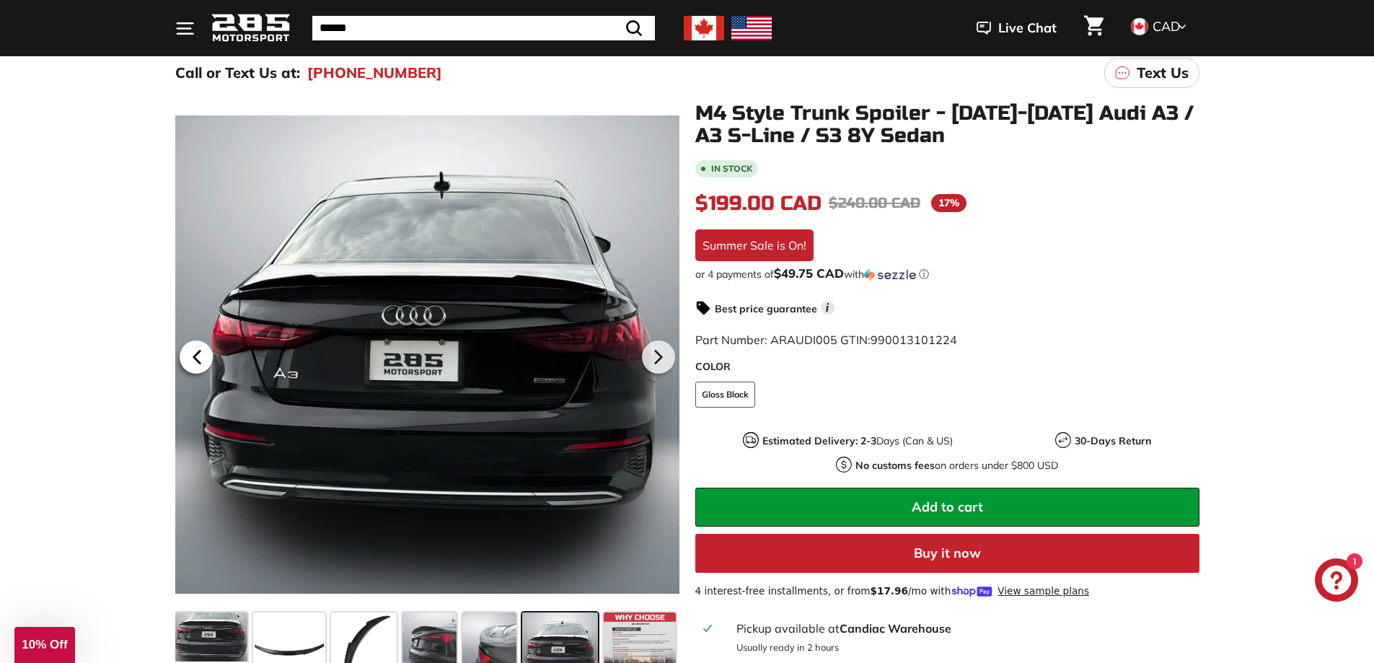
click at [207, 352] on icon at bounding box center [196, 356] width 33 height 33
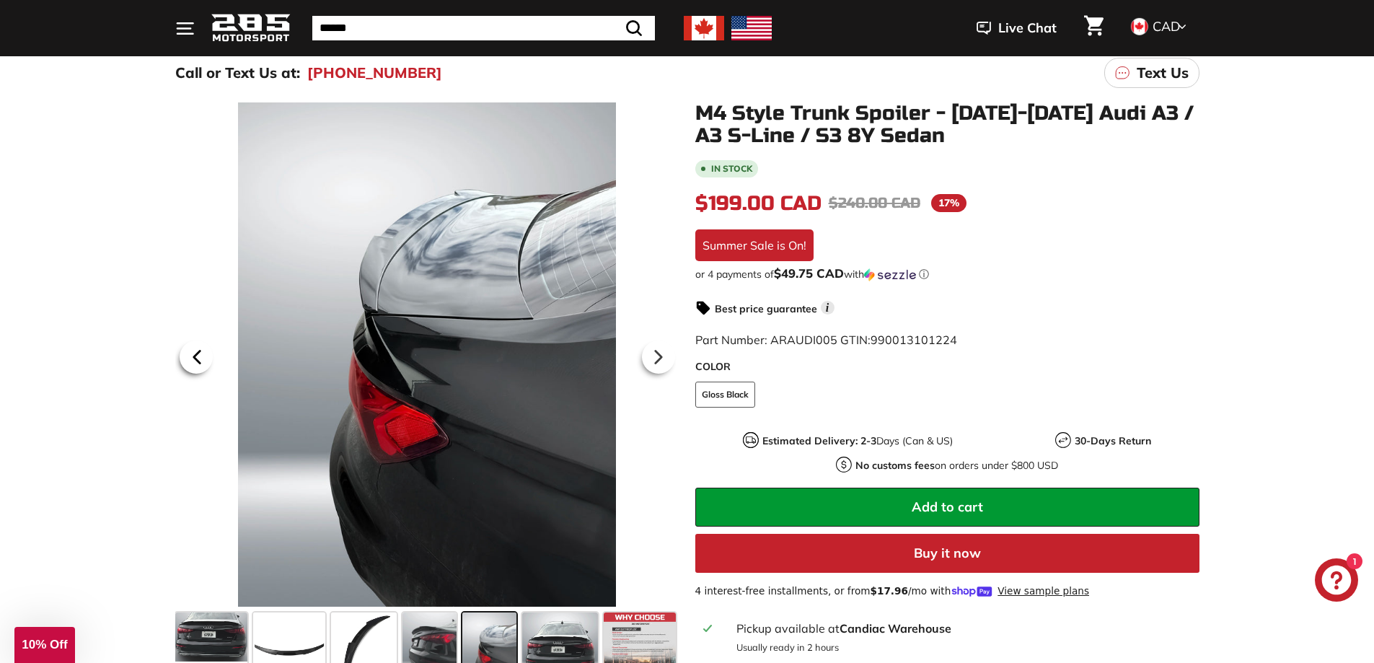
click at [207, 352] on icon at bounding box center [196, 356] width 33 height 33
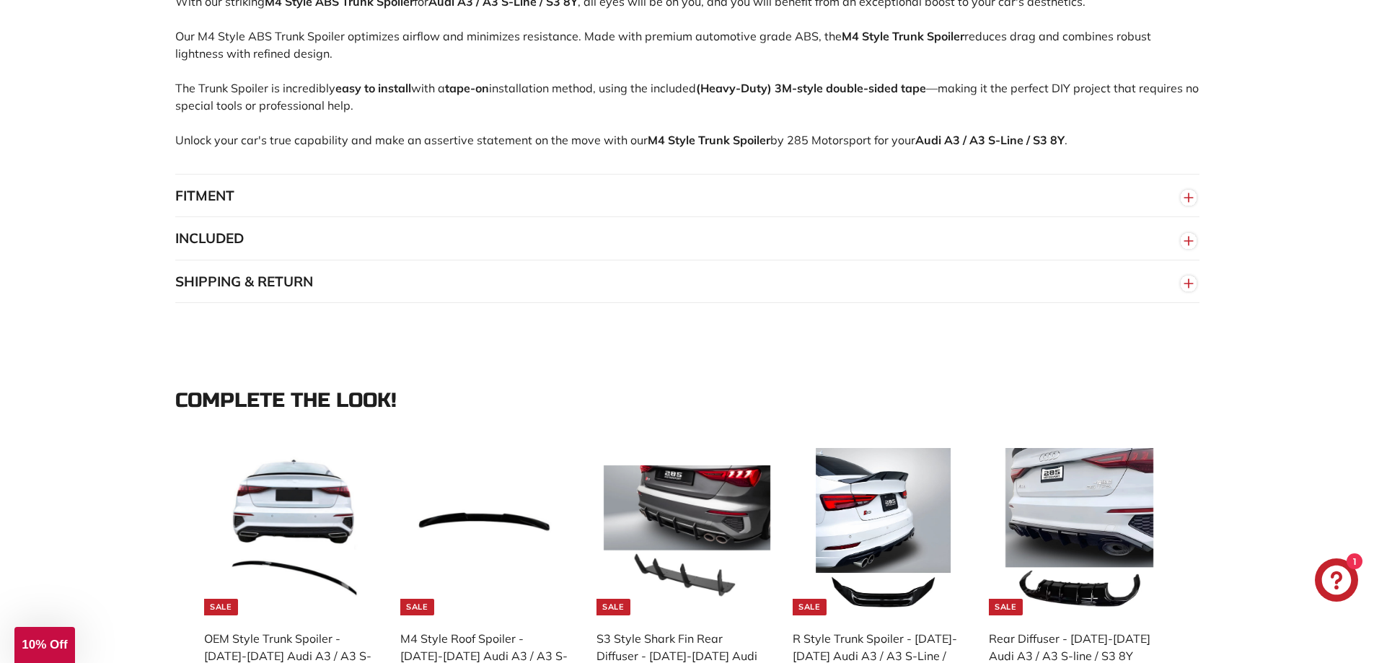
scroll to position [1226, 0]
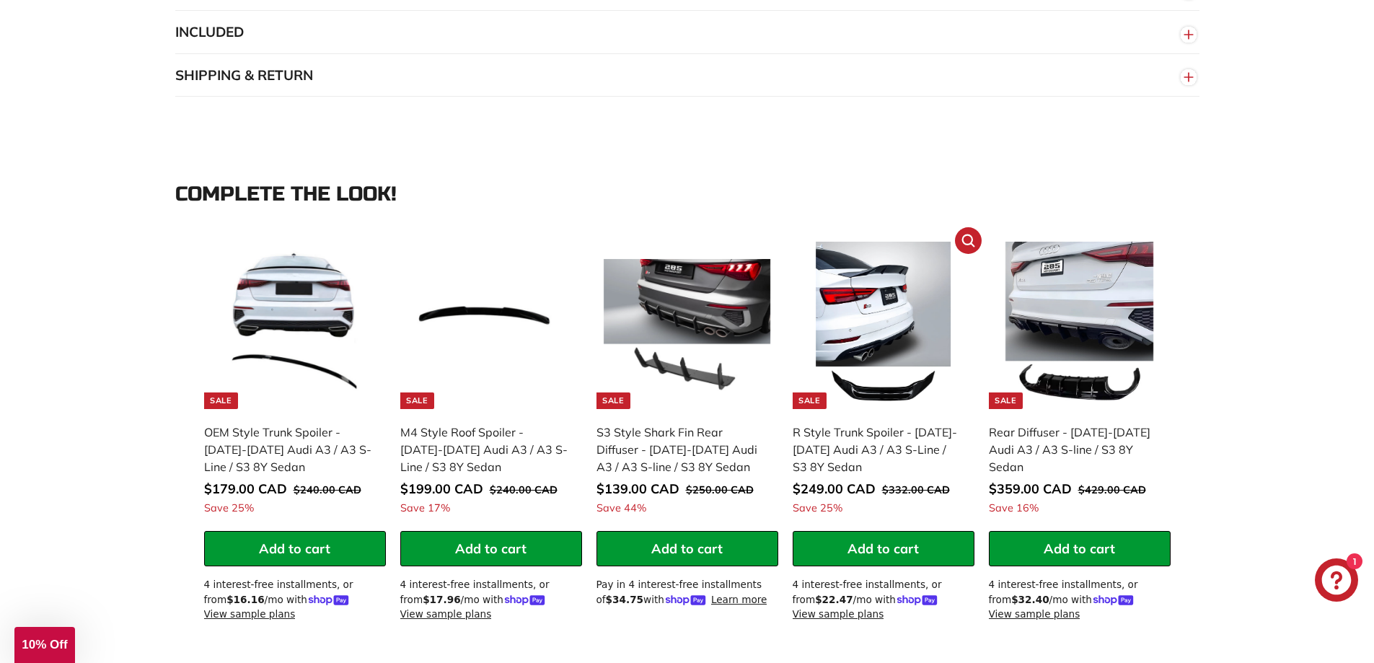
click at [875, 307] on img at bounding box center [883, 325] width 167 height 167
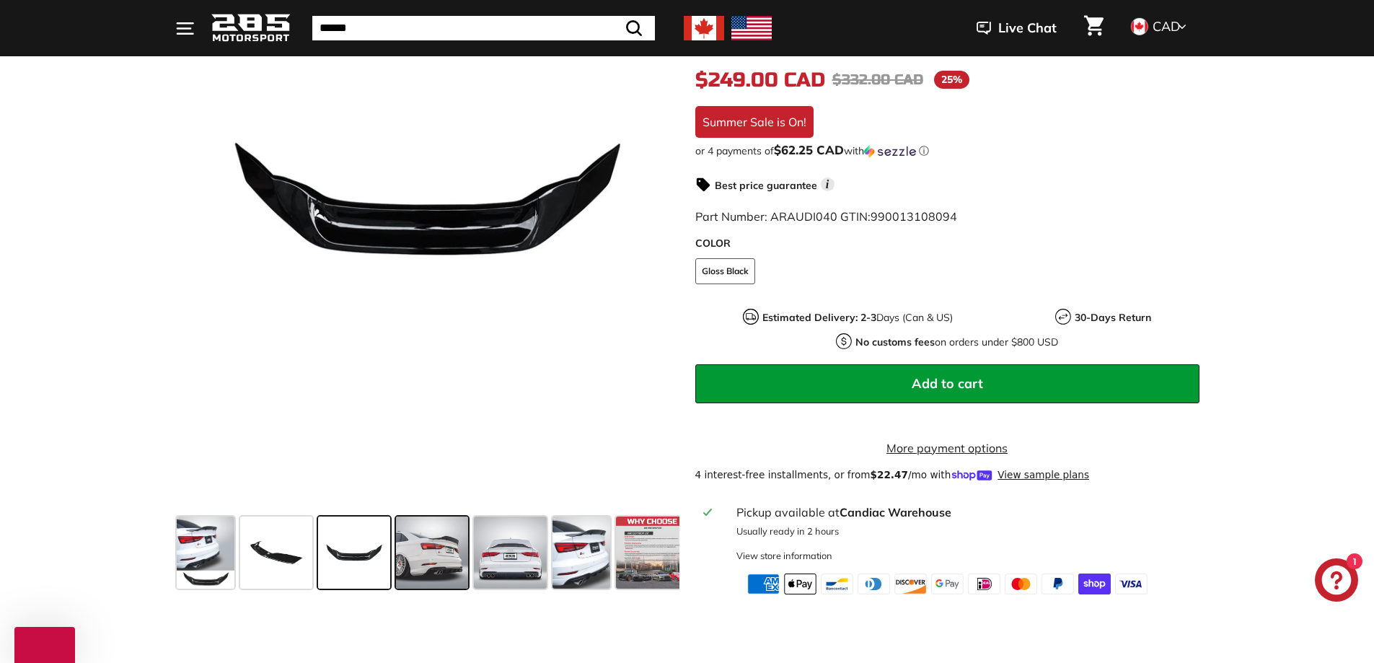
click at [404, 561] on span at bounding box center [432, 552] width 72 height 72
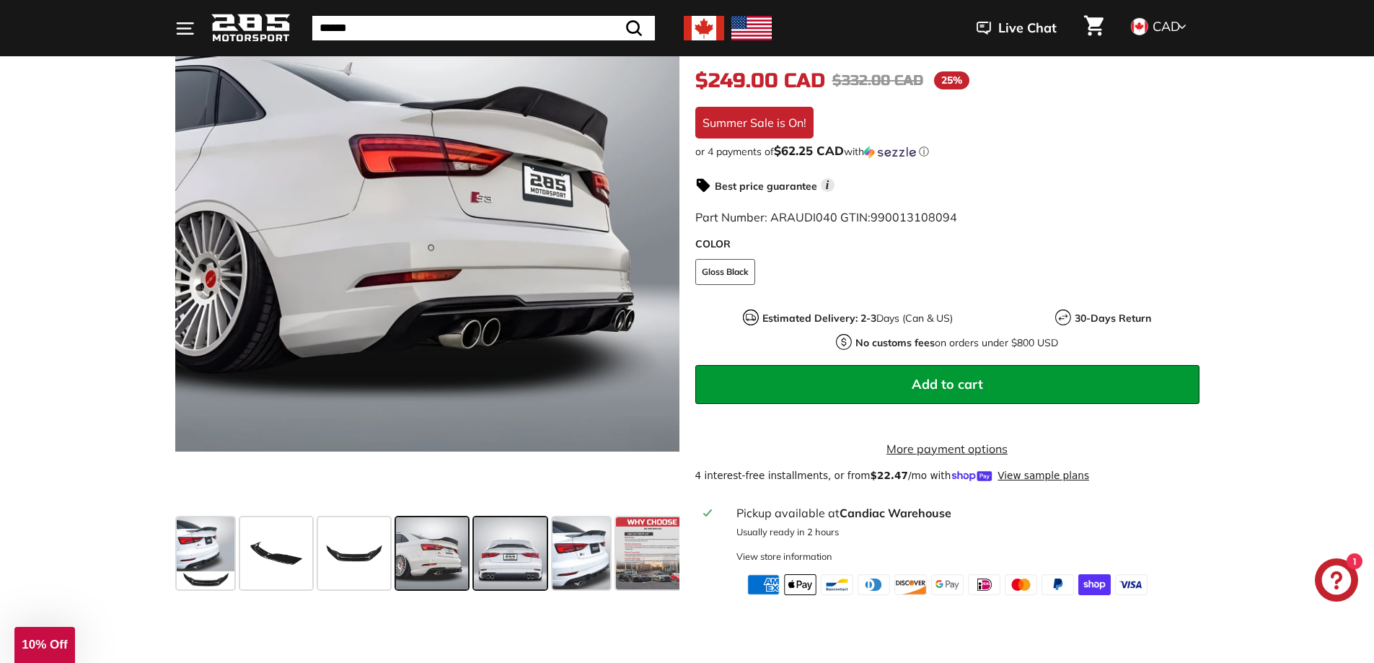
scroll to position [361, 0]
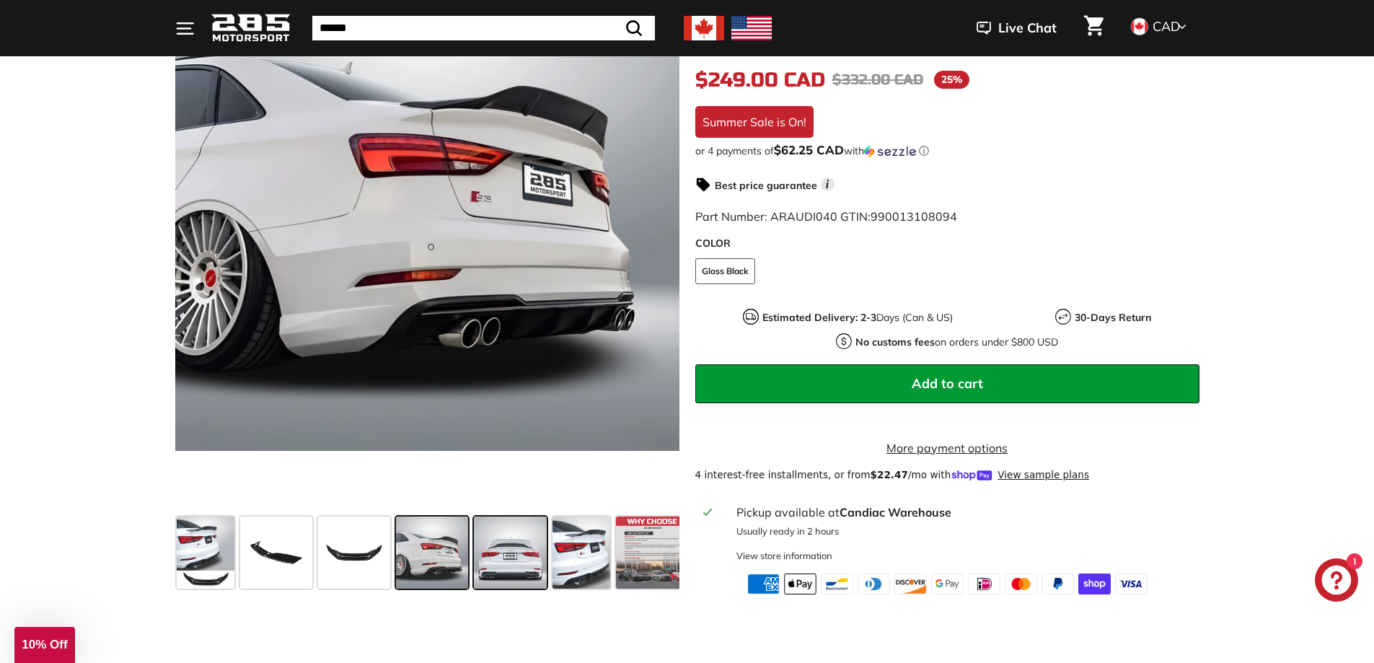
click at [490, 572] on span at bounding box center [510, 552] width 73 height 72
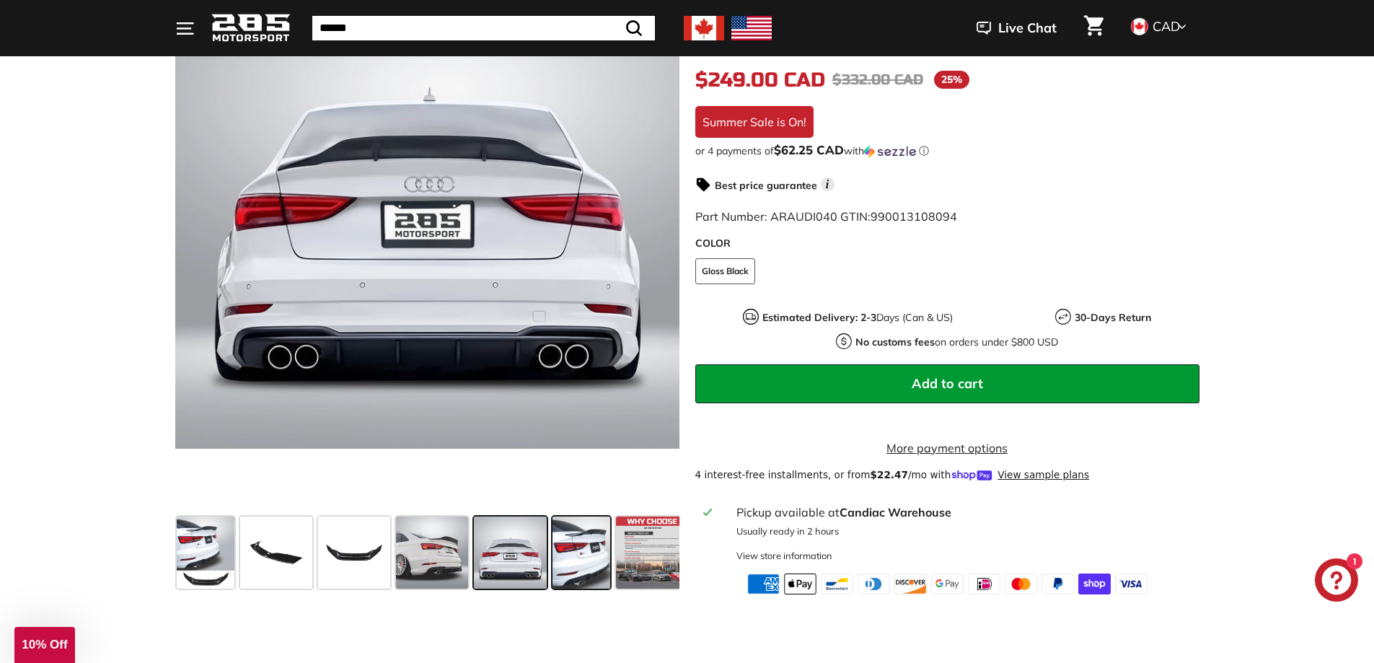
click at [578, 562] on span at bounding box center [581, 552] width 58 height 72
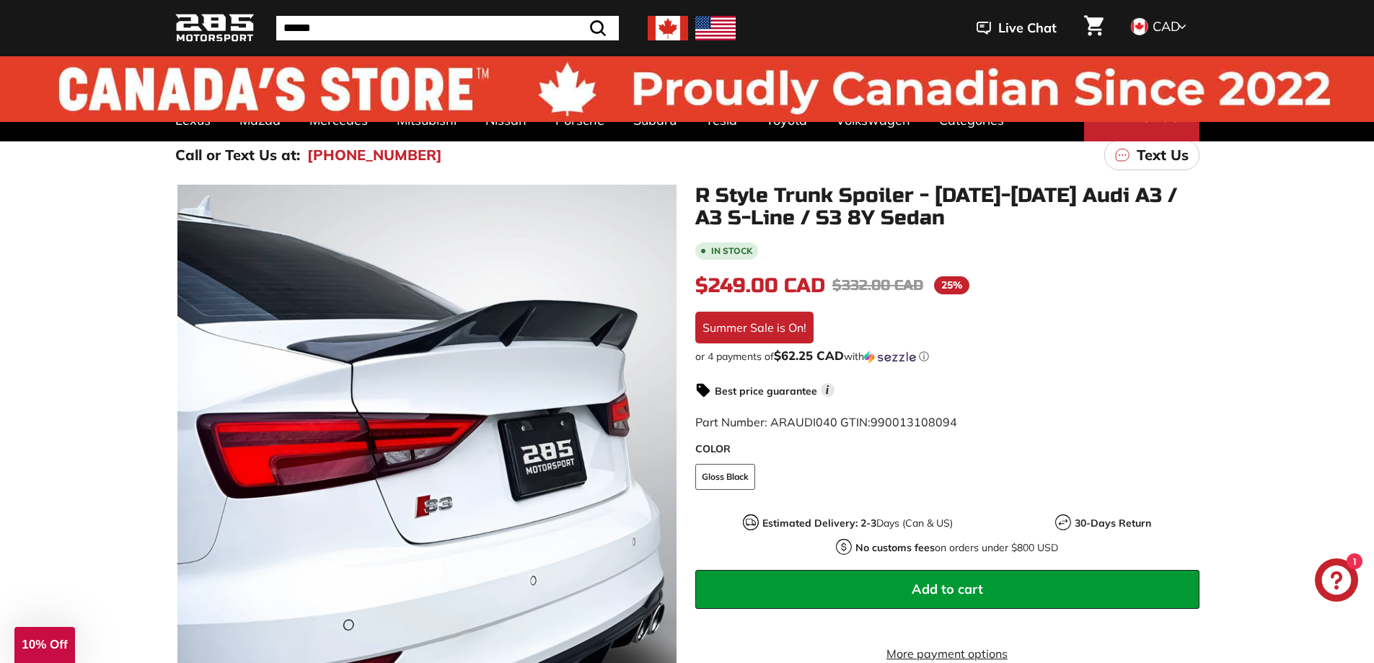
scroll to position [0, 0]
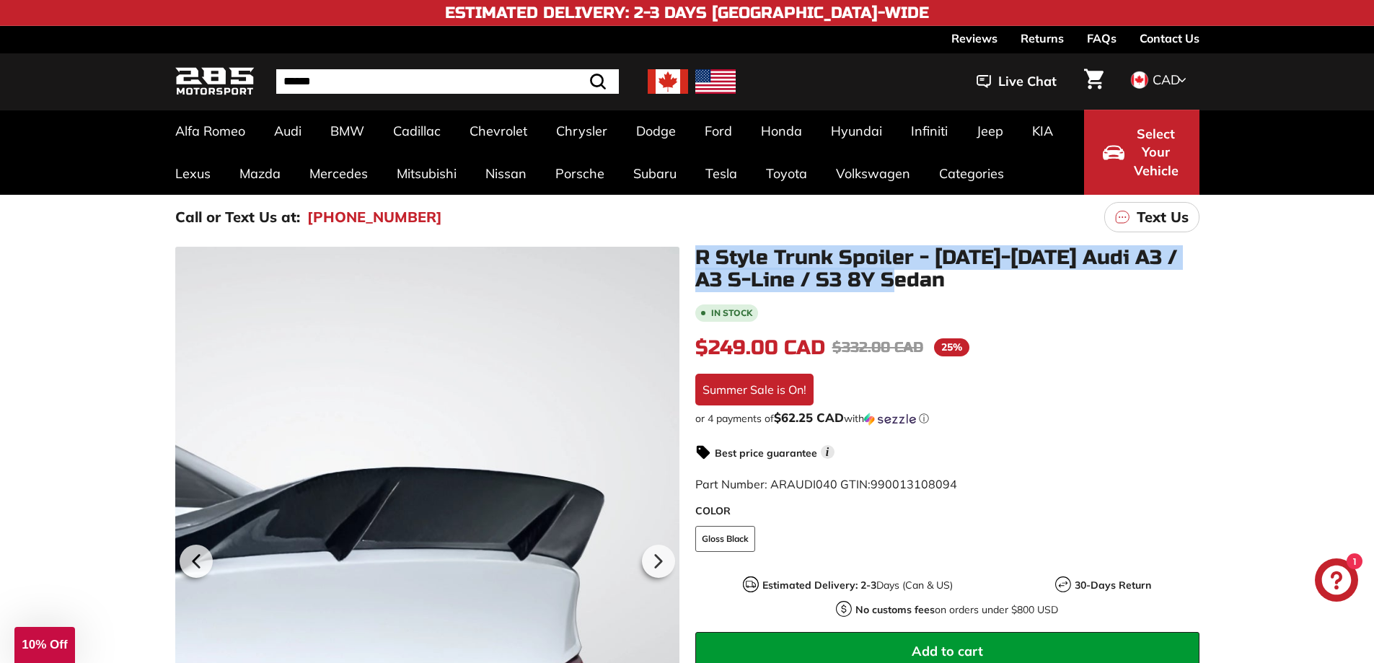
drag, startPoint x: 925, startPoint y: 278, endPoint x: 675, endPoint y: 259, distance: 251.0
click at [675, 259] on div ".cls-1{fill:none;stroke:#000;stroke-miterlimit:10;stroke-width:2px} .cls-1{fill…" at bounding box center [679, 601] width 1040 height 708
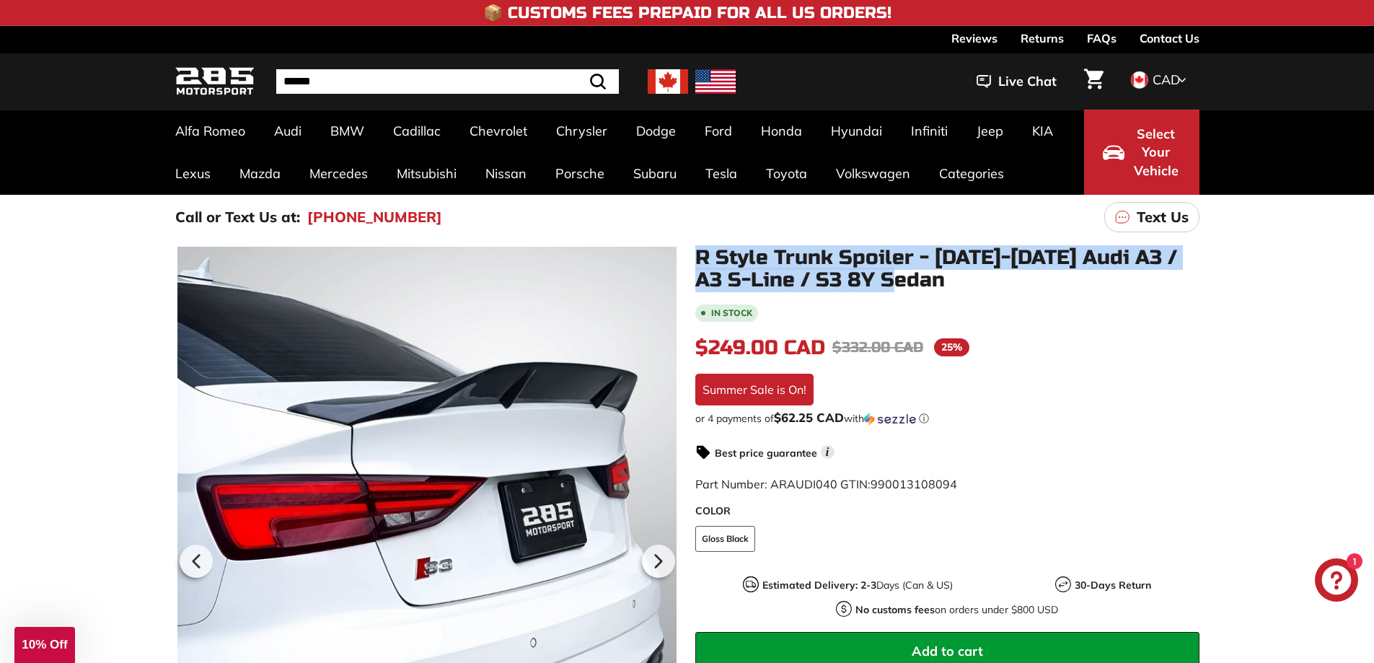
copy h1 "R Style Trunk Spoiler - [DATE]-[DATE] Audi A3 / A3 S-Line / S3 8Y Sedan"
